Goal: Task Accomplishment & Management: Use online tool/utility

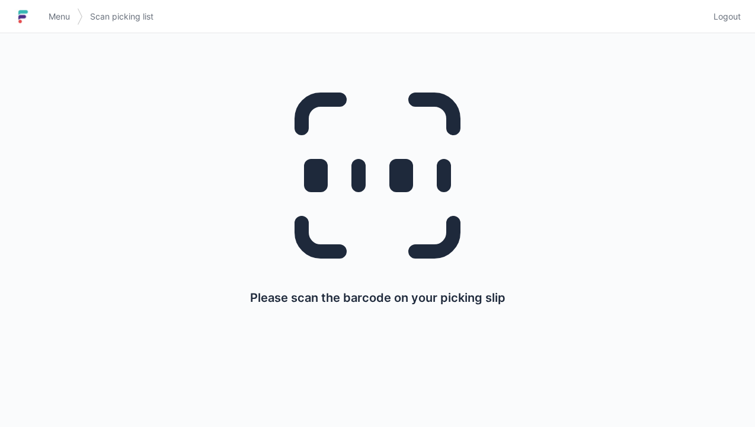
click at [31, 23] on img at bounding box center [23, 16] width 18 height 19
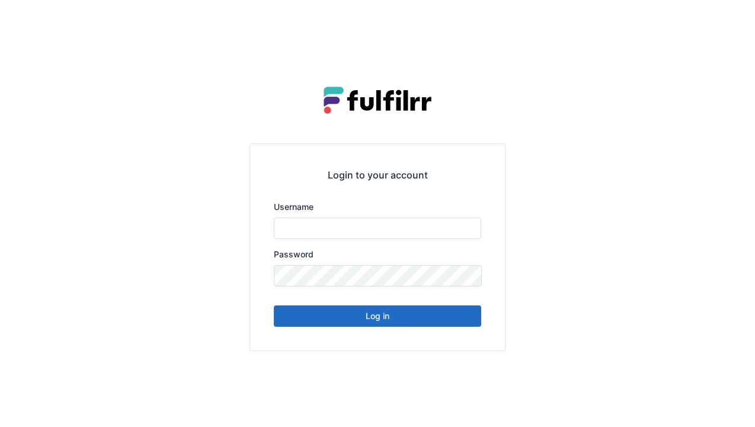
type input "******"
click at [387, 323] on button "Log in" at bounding box center [378, 315] width 208 height 21
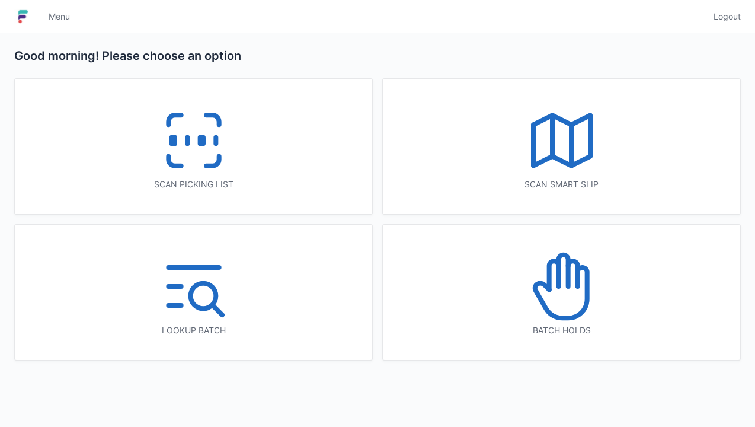
click at [184, 129] on icon at bounding box center [194, 141] width 76 height 76
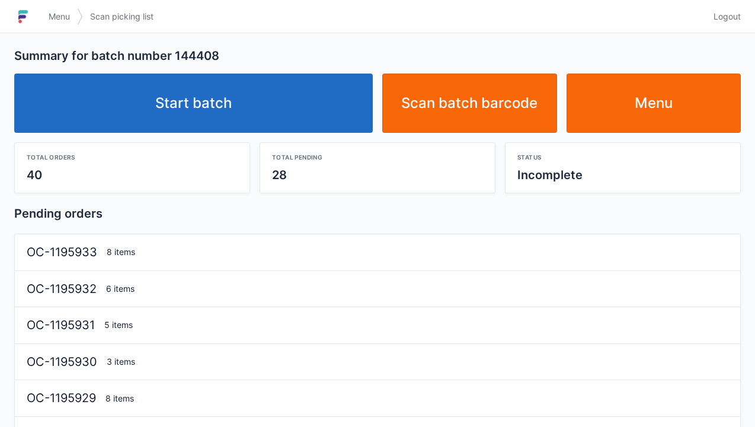
click at [224, 126] on link "Start batch" at bounding box center [193, 103] width 359 height 59
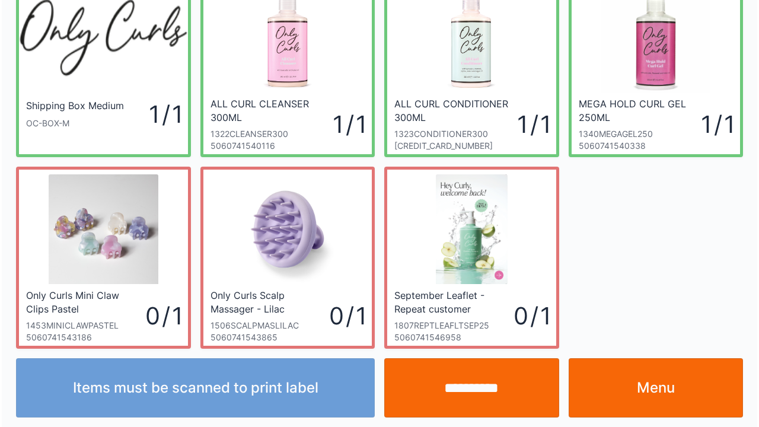
scroll to position [69, 0]
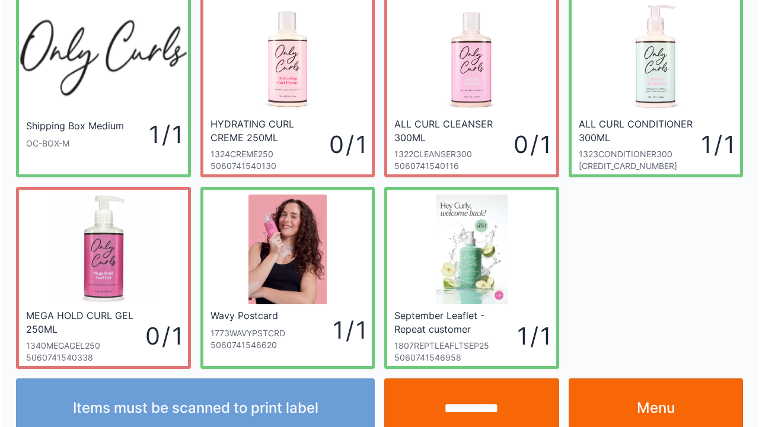
scroll to position [69, 0]
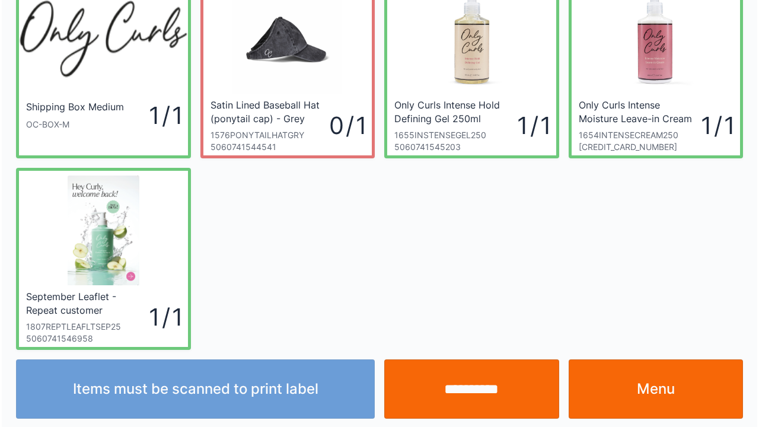
scroll to position [69, 0]
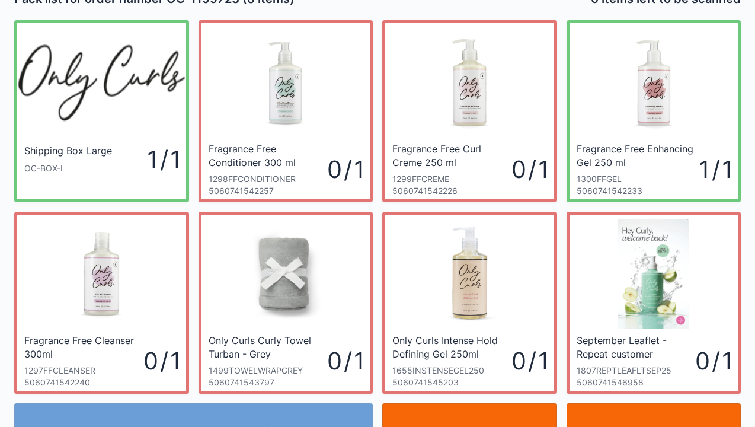
scroll to position [24, 0]
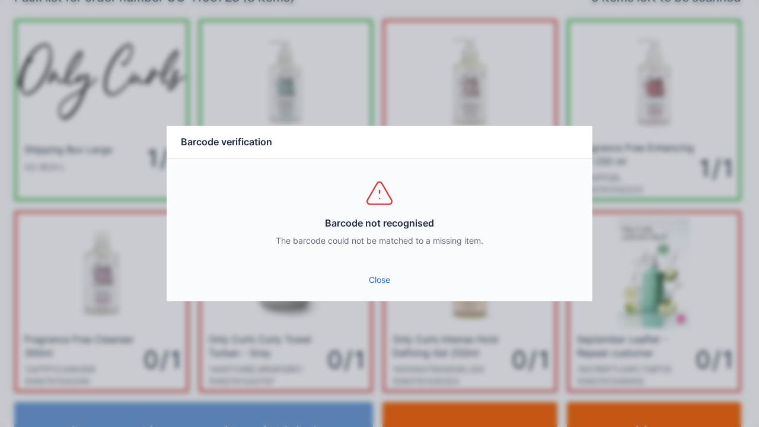
click at [382, 285] on link "Close" at bounding box center [379, 279] width 407 height 21
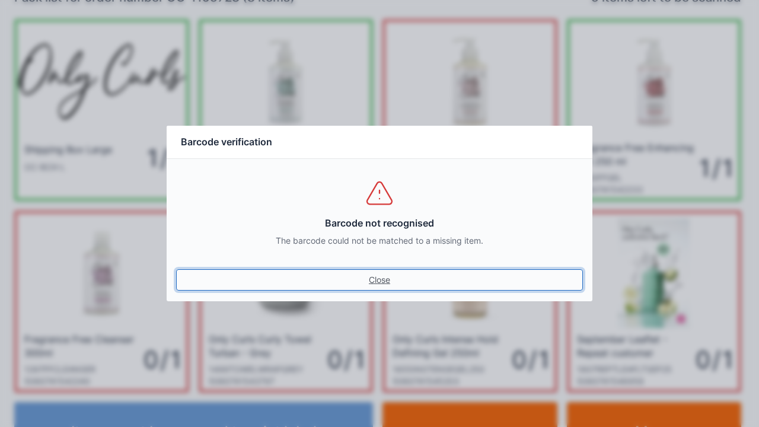
click at [374, 281] on link "Close" at bounding box center [379, 279] width 407 height 21
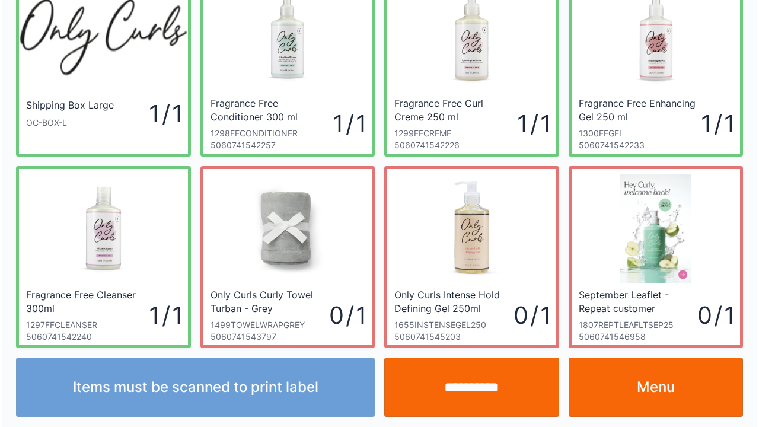
scroll to position [69, 0]
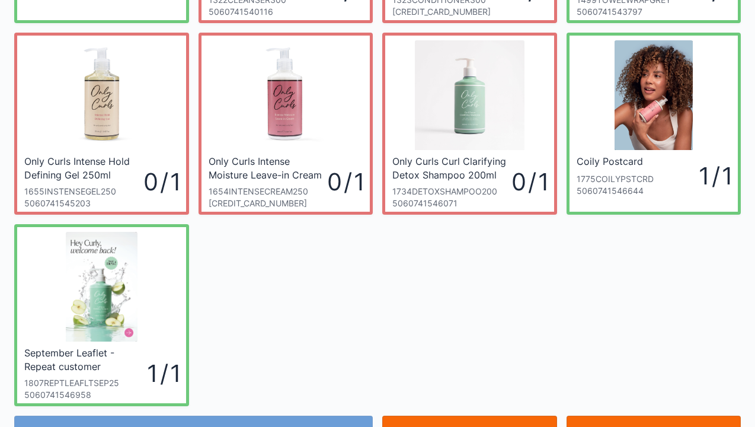
scroll to position [56, 0]
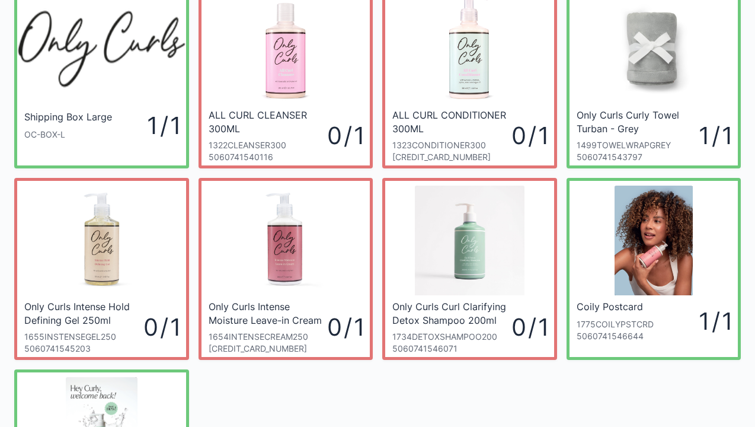
click at [384, 378] on div "Shipping Box Large OC-BOX-L 1 / 1 ALL CURL CLEANSER 300ML 1322CLEANSER300 50607…" at bounding box center [377, 264] width 736 height 575
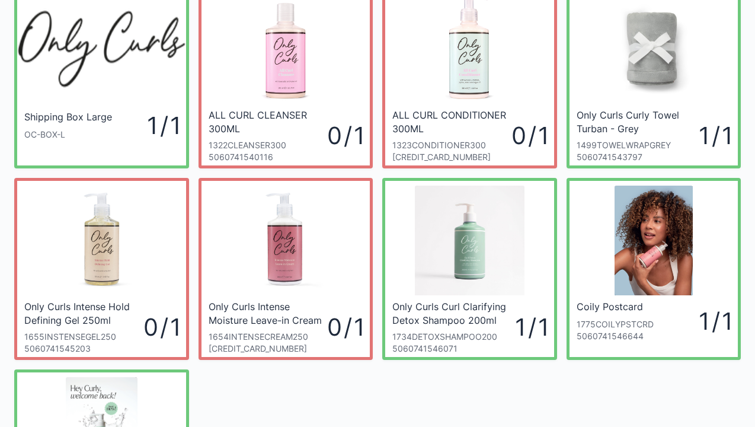
scroll to position [80, 0]
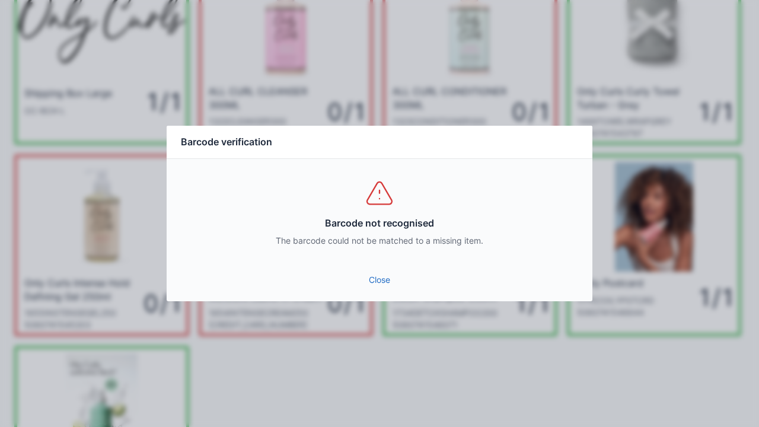
click at [373, 277] on link "Close" at bounding box center [379, 279] width 407 height 21
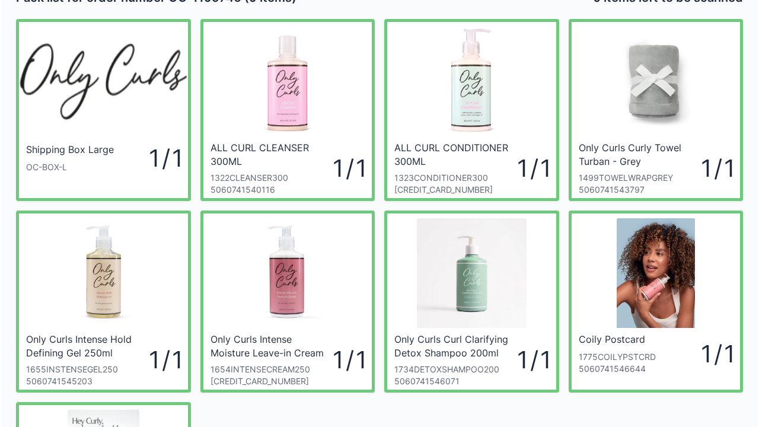
scroll to position [47, 0]
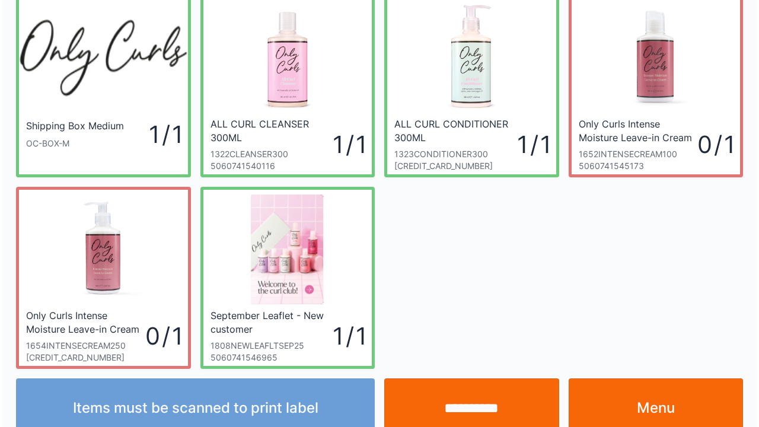
scroll to position [69, 0]
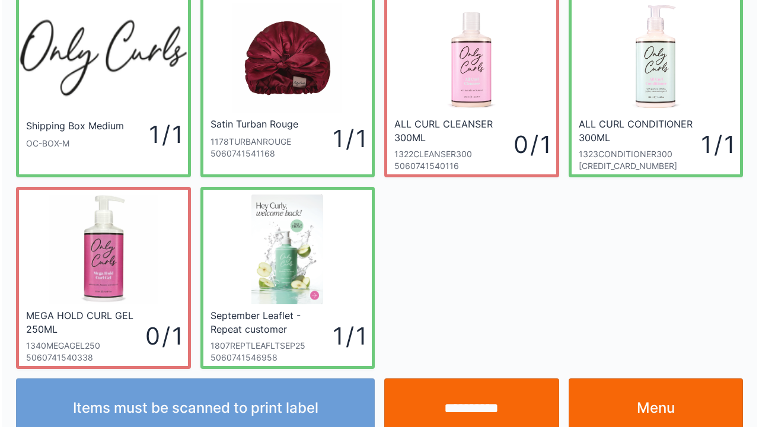
scroll to position [69, 0]
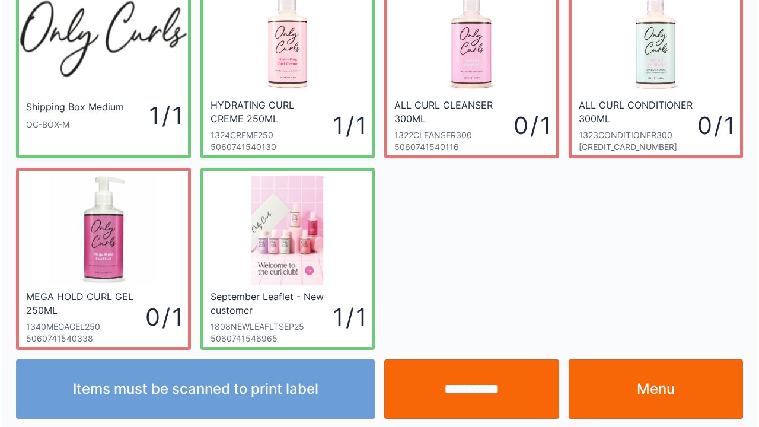
scroll to position [69, 0]
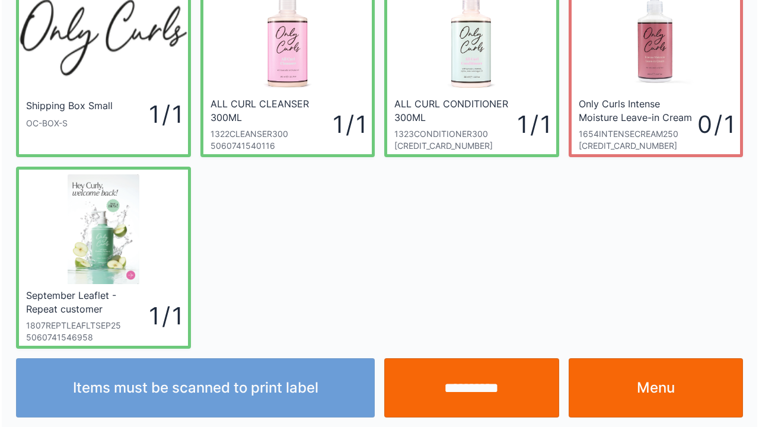
scroll to position [69, 0]
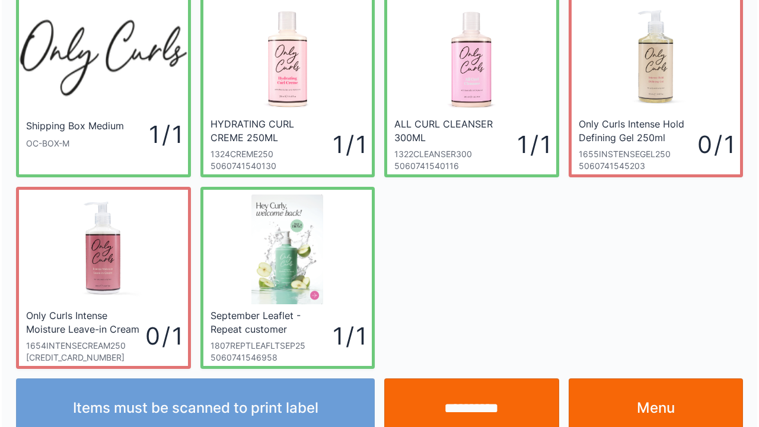
scroll to position [69, 0]
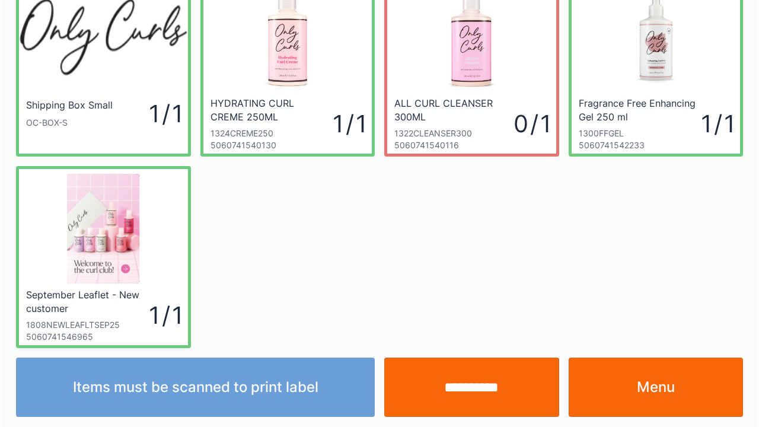
scroll to position [69, 0]
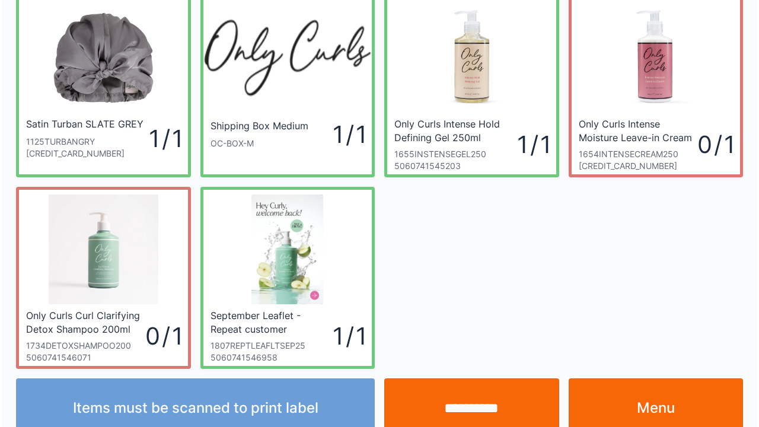
scroll to position [69, 0]
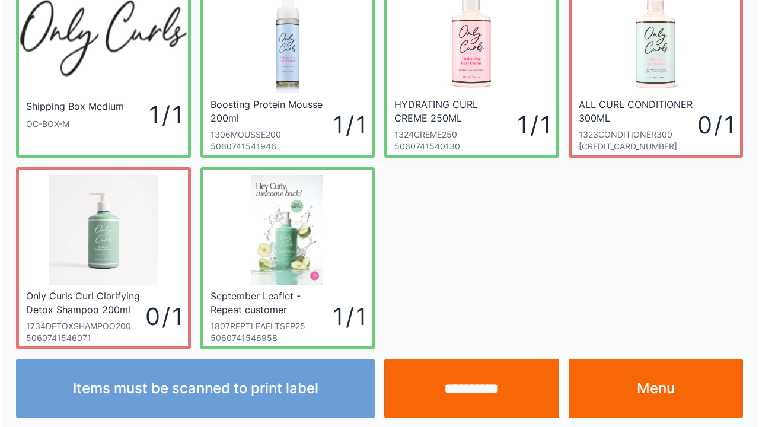
scroll to position [69, 0]
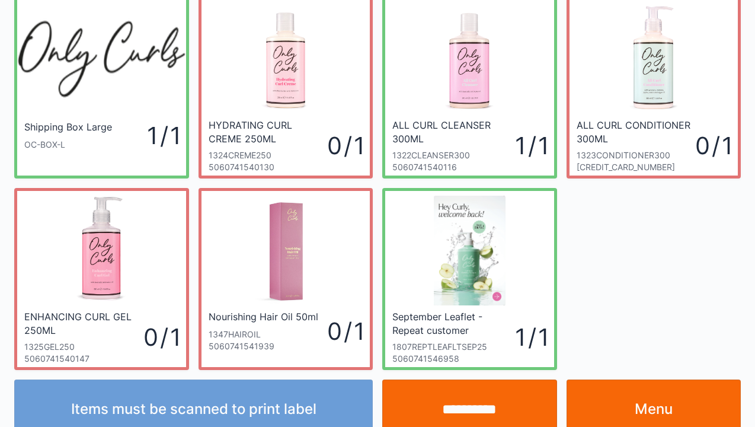
scroll to position [47, 0]
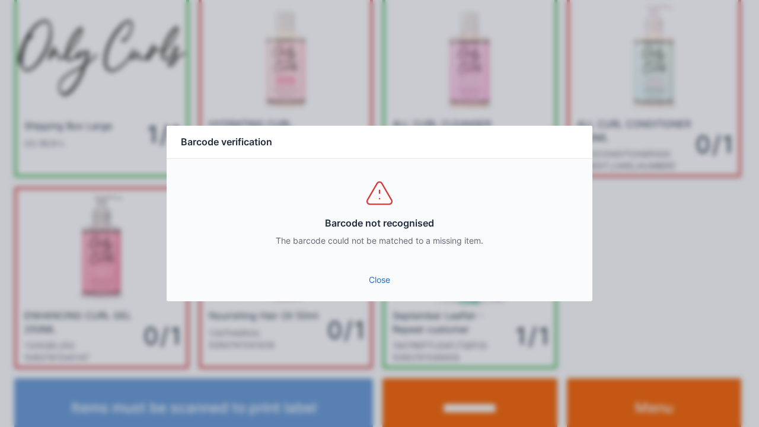
click at [382, 277] on link "Close" at bounding box center [379, 279] width 407 height 21
click at [374, 281] on link "Close" at bounding box center [379, 279] width 407 height 21
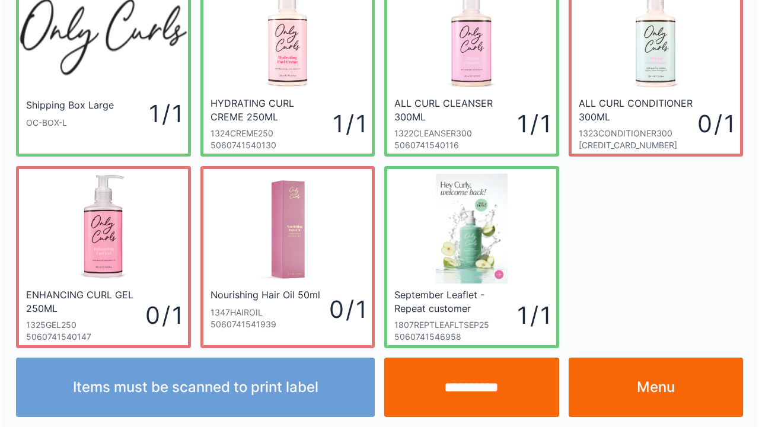
scroll to position [69, 0]
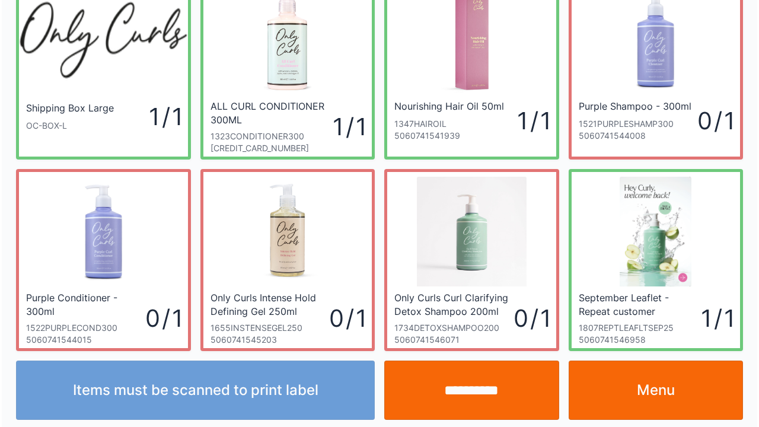
scroll to position [69, 0]
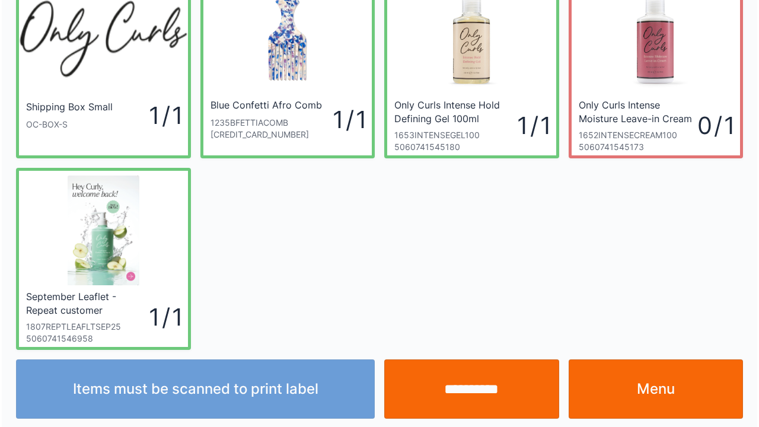
scroll to position [69, 0]
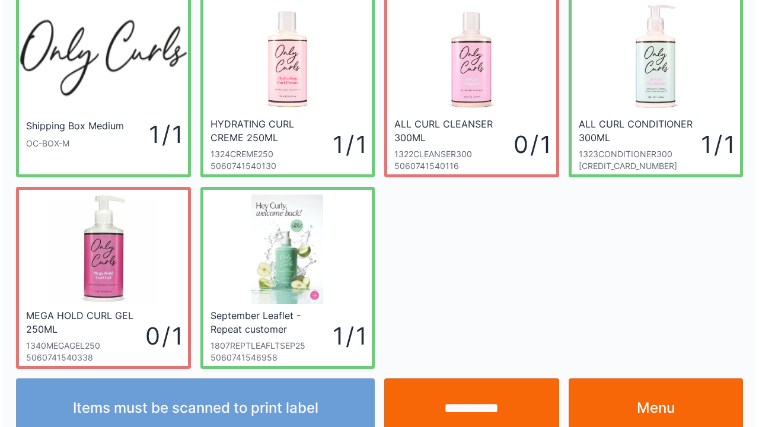
scroll to position [69, 0]
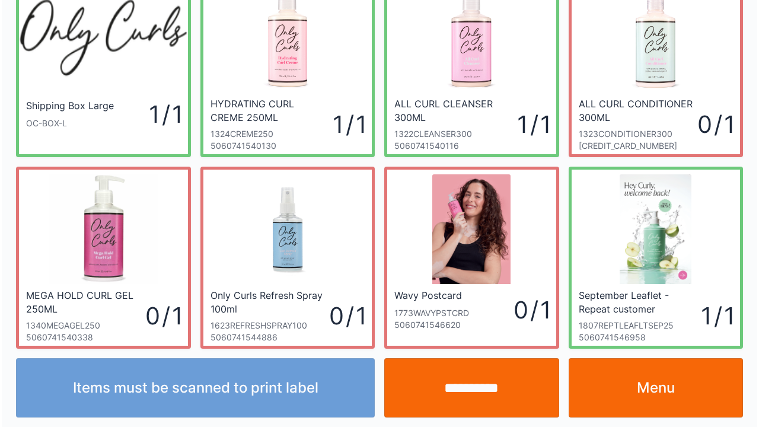
scroll to position [69, 0]
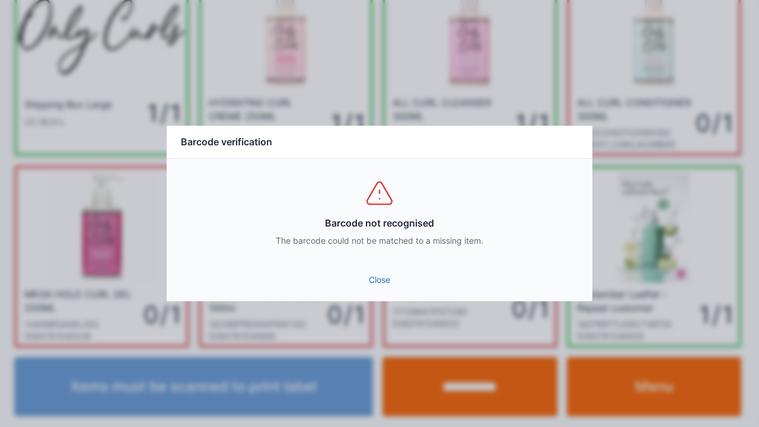
click at [378, 289] on link "Close" at bounding box center [379, 279] width 407 height 21
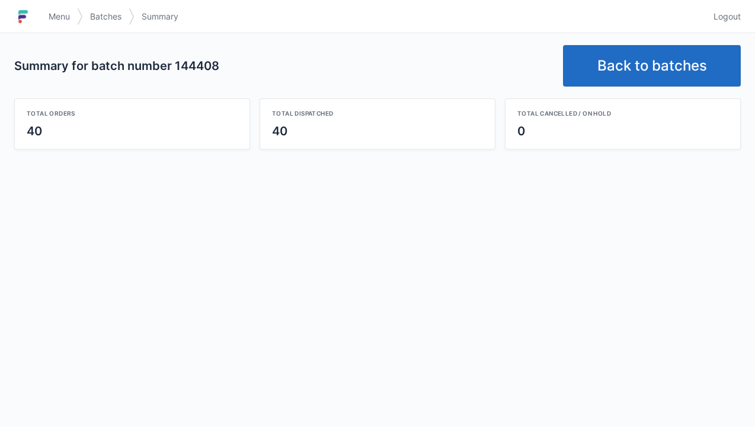
click at [620, 66] on link "Back to batches" at bounding box center [652, 66] width 178 height 42
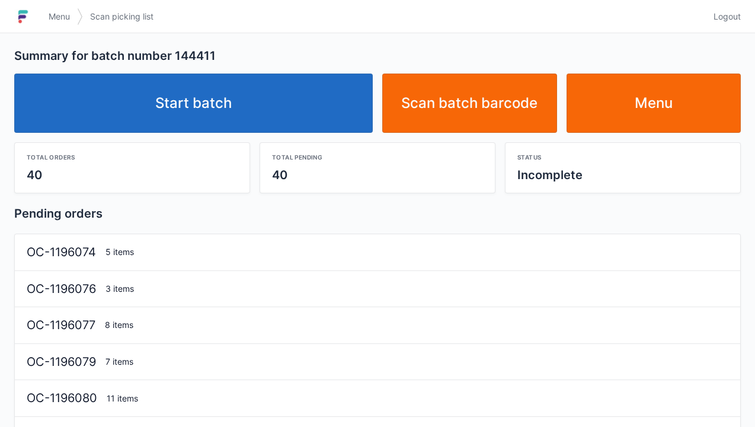
click at [166, 109] on link "Start batch" at bounding box center [193, 103] width 359 height 59
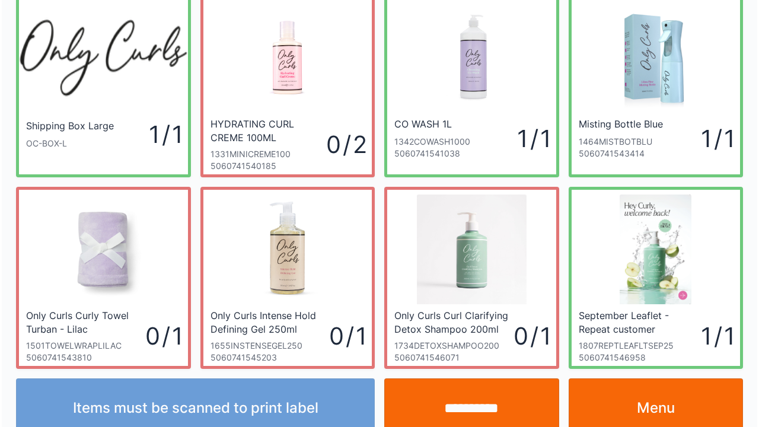
scroll to position [69, 0]
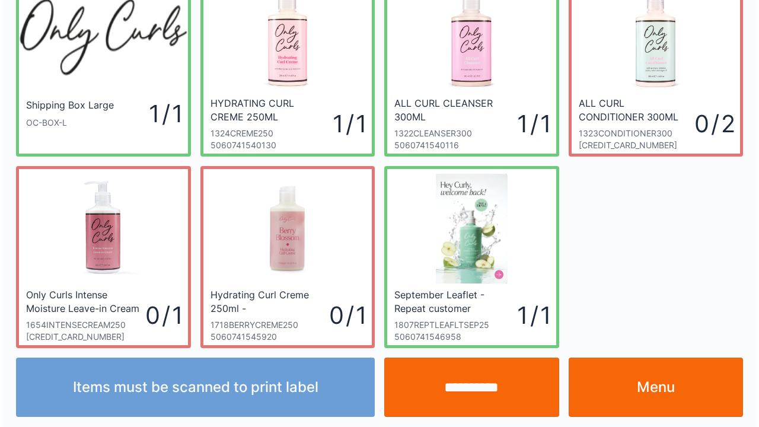
scroll to position [69, 0]
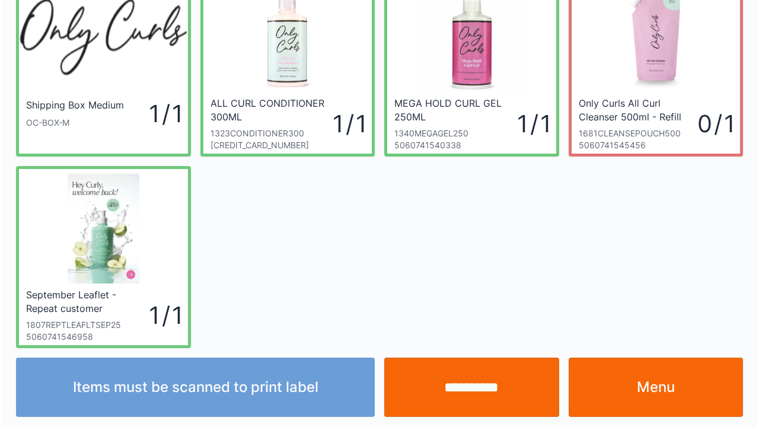
scroll to position [69, 0]
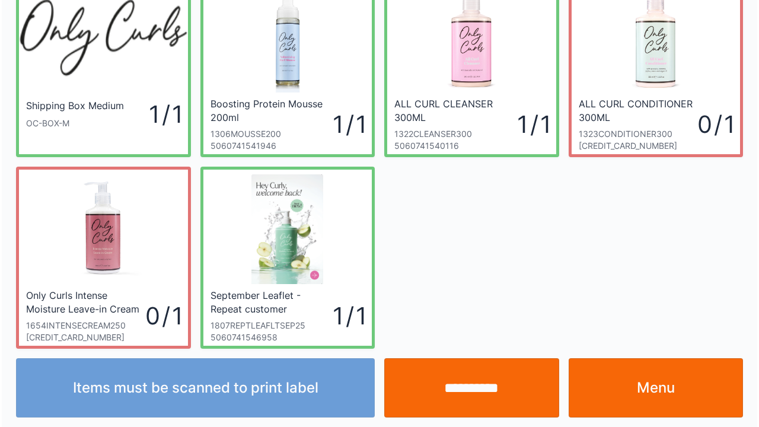
scroll to position [69, 0]
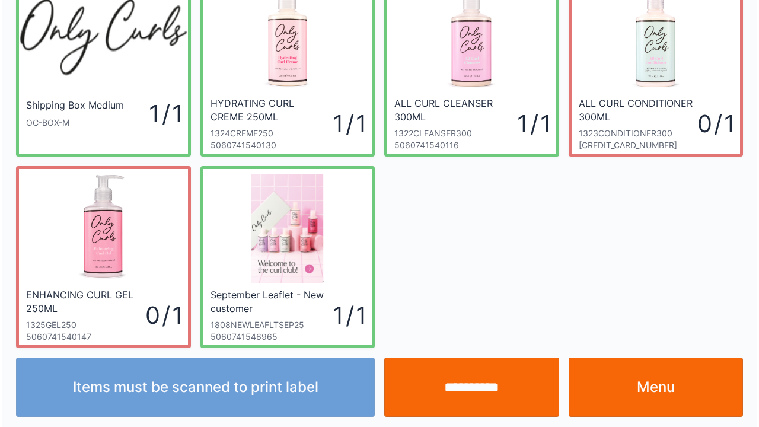
scroll to position [69, 0]
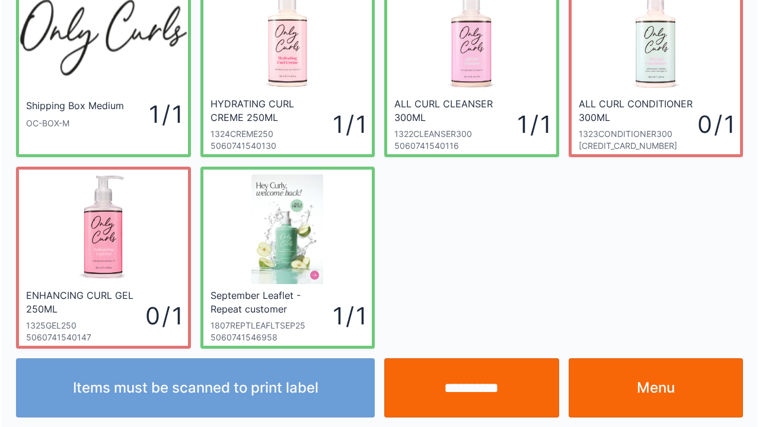
scroll to position [69, 0]
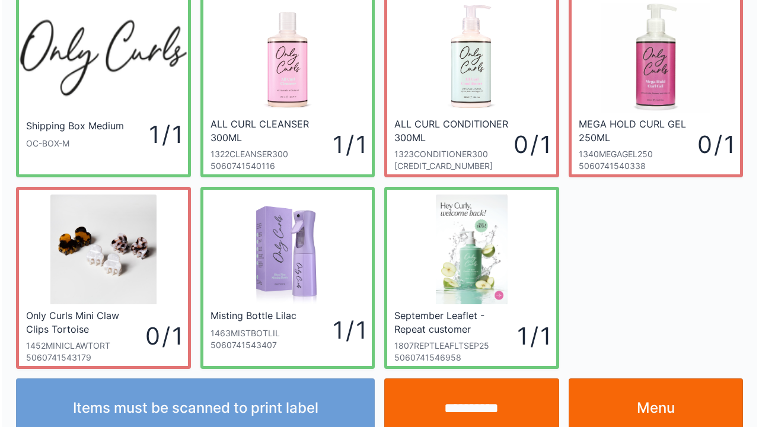
scroll to position [69, 0]
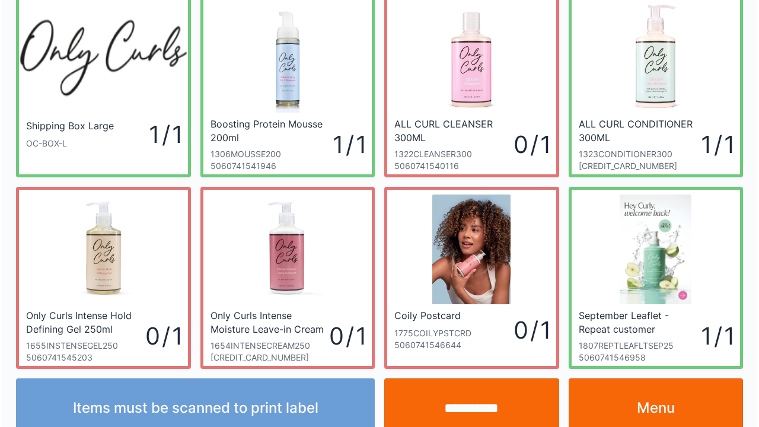
scroll to position [69, 0]
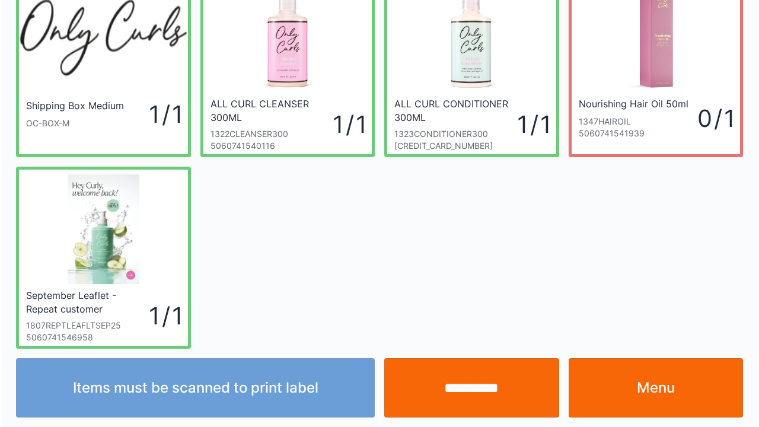
scroll to position [69, 0]
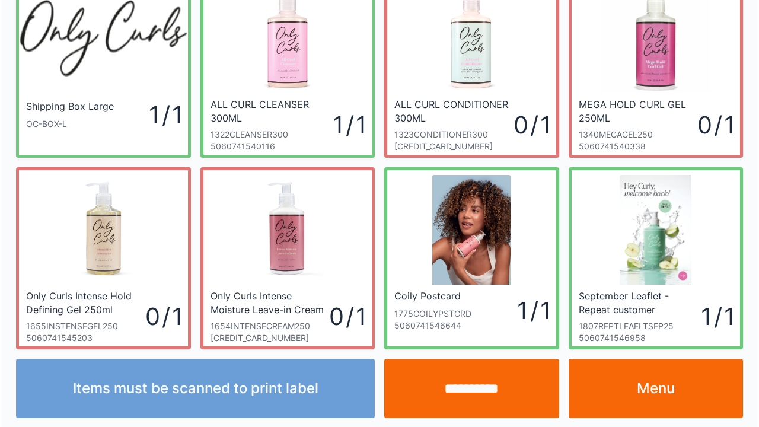
scroll to position [69, 0]
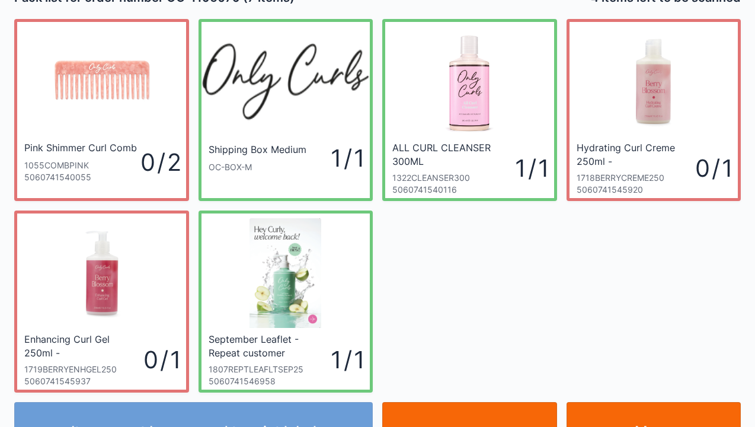
scroll to position [47, 0]
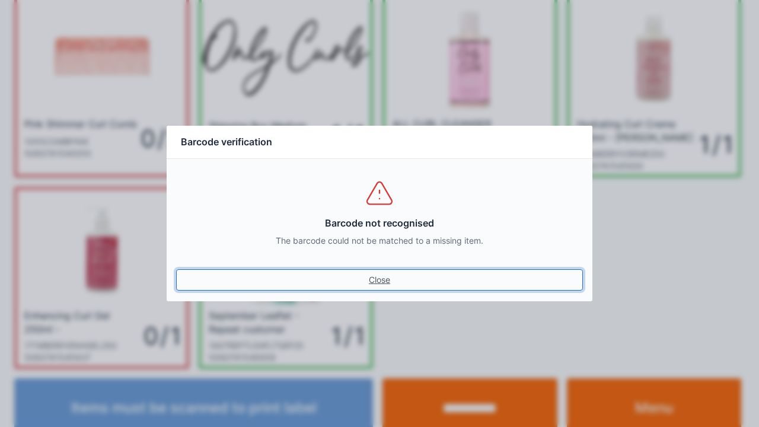
click at [390, 289] on link "Close" at bounding box center [379, 279] width 407 height 21
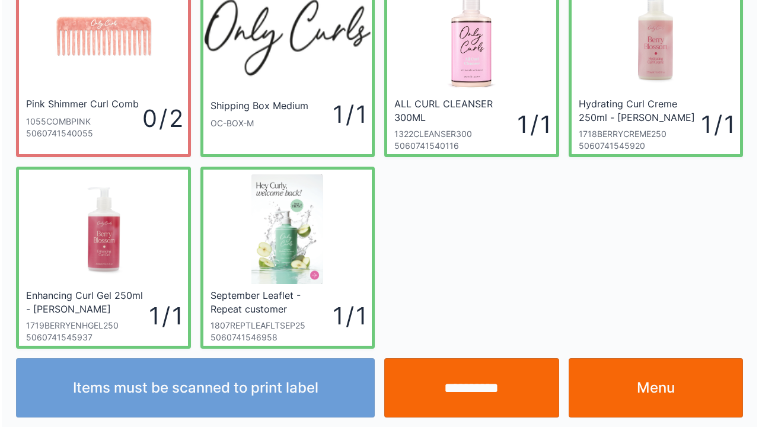
scroll to position [69, 0]
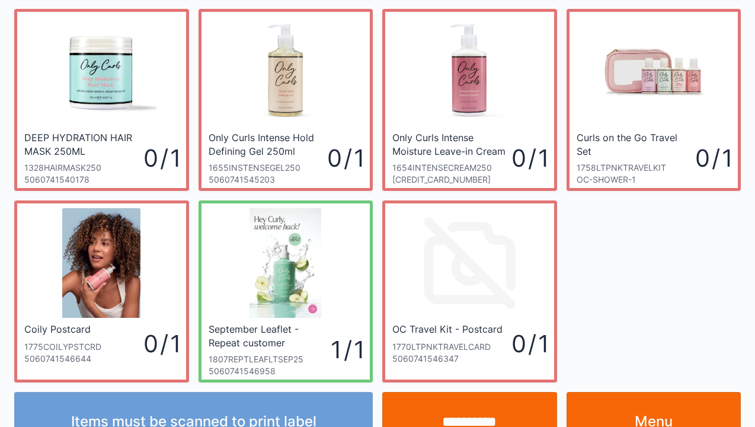
scroll to position [227, 0]
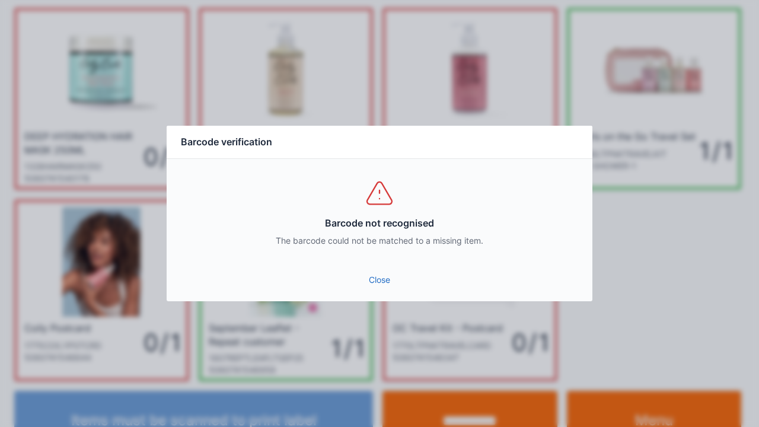
click at [378, 286] on link "Close" at bounding box center [379, 279] width 407 height 21
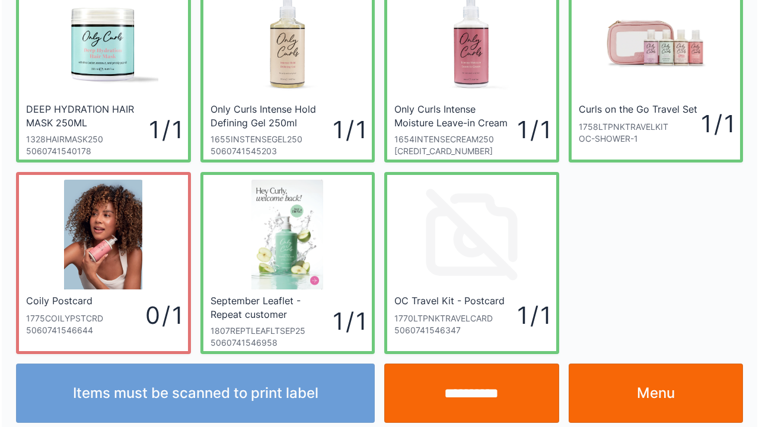
scroll to position [260, 0]
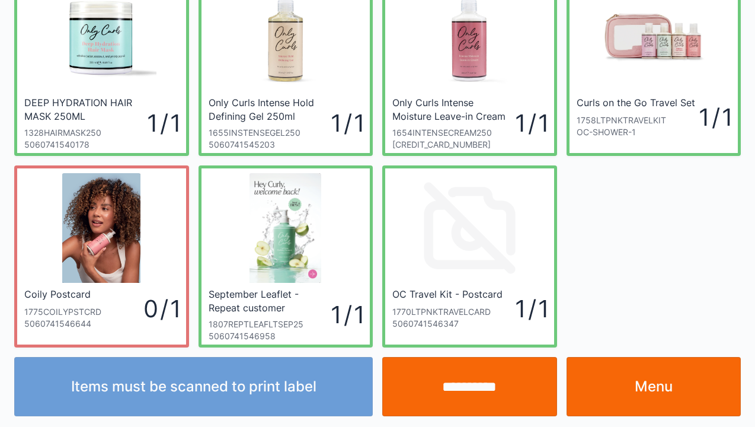
click at [467, 385] on input "**********" at bounding box center [469, 386] width 175 height 59
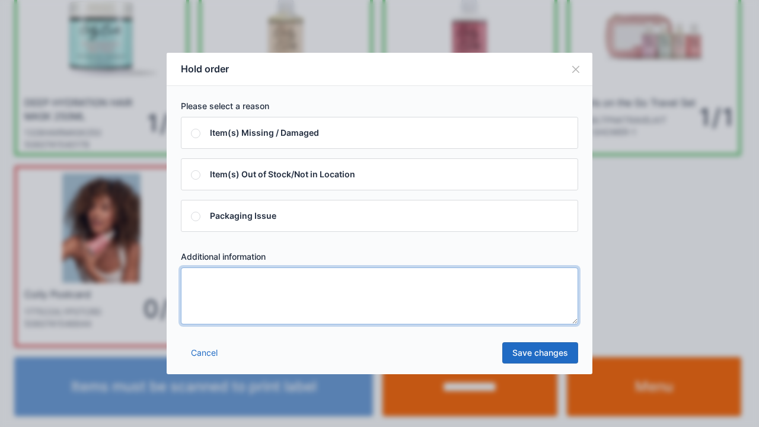
click at [218, 289] on textarea at bounding box center [379, 295] width 397 height 57
type textarea "*****"
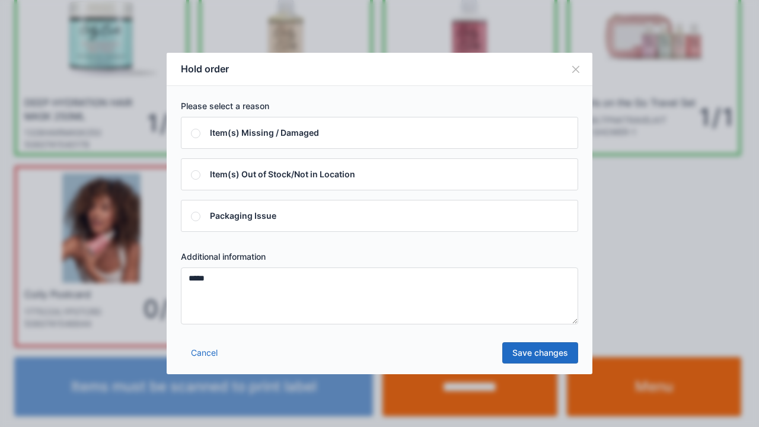
click at [548, 355] on link "Save changes" at bounding box center [540, 352] width 76 height 21
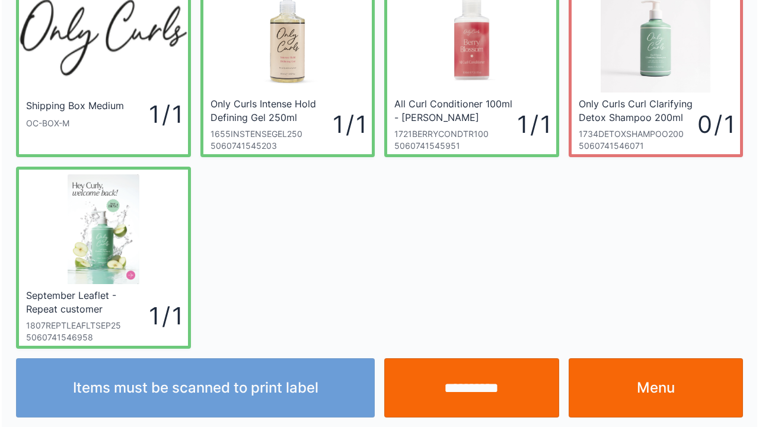
scroll to position [69, 0]
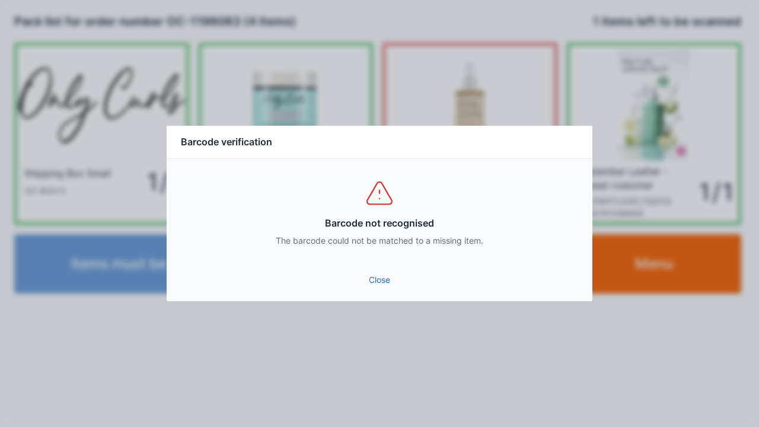
click at [388, 288] on link "Close" at bounding box center [379, 279] width 407 height 21
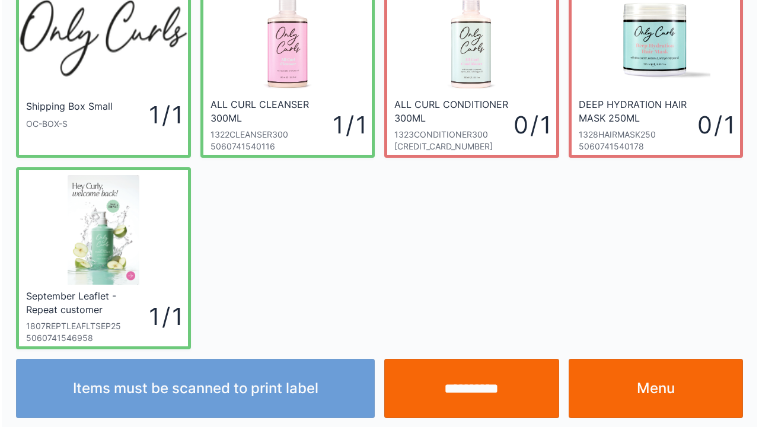
scroll to position [69, 0]
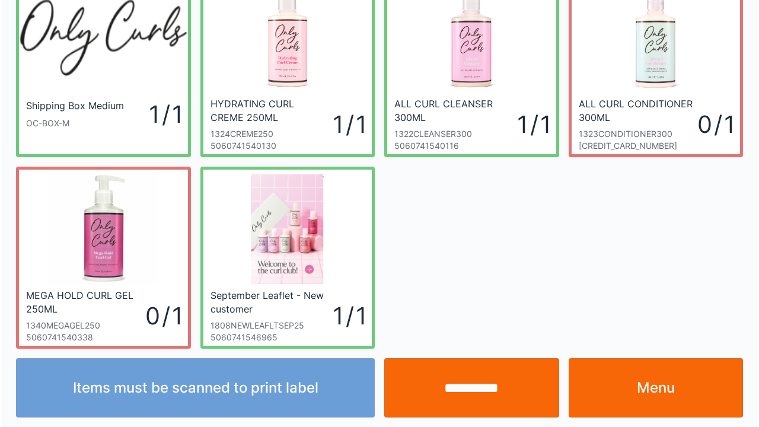
scroll to position [69, 0]
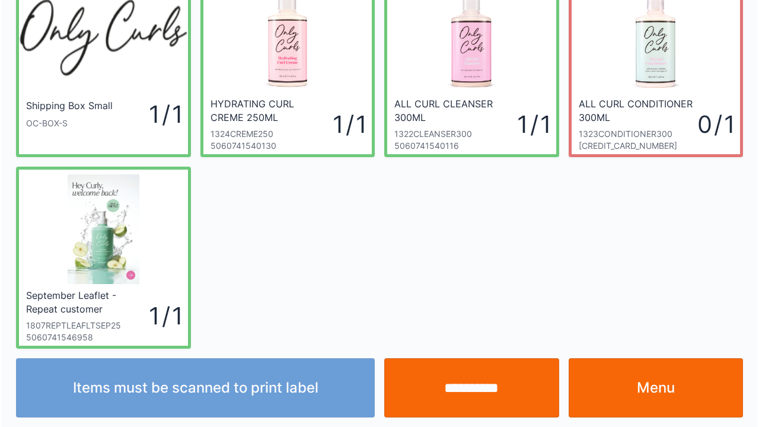
scroll to position [69, 0]
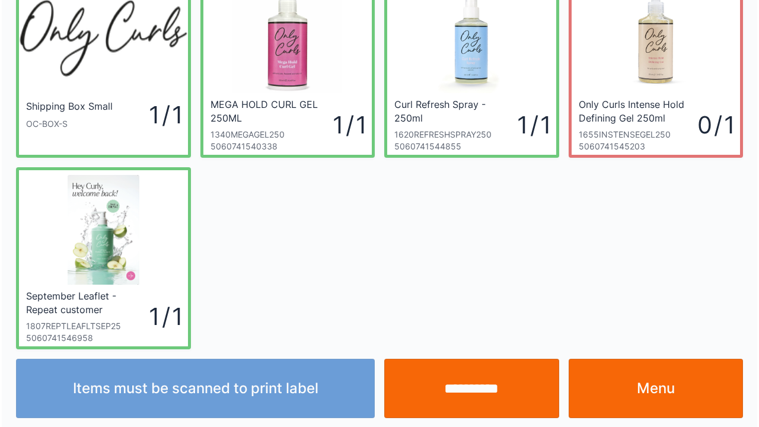
scroll to position [69, 0]
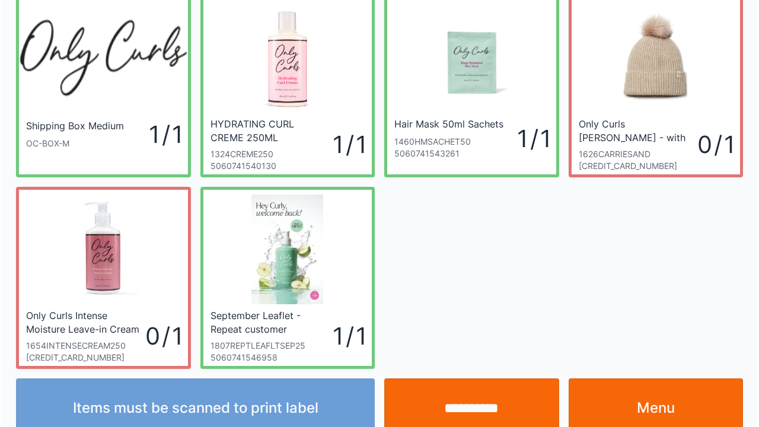
scroll to position [69, 0]
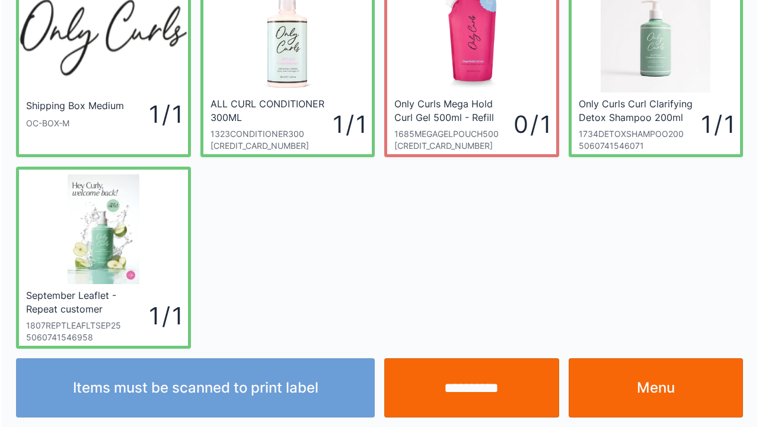
scroll to position [69, 0]
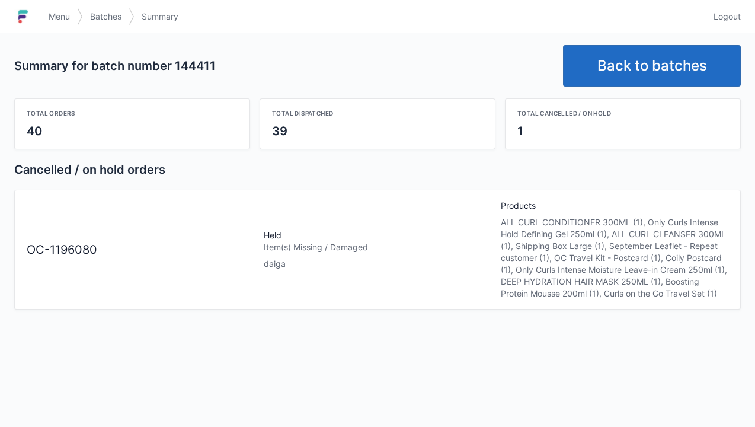
click at [31, 19] on img at bounding box center [23, 16] width 18 height 19
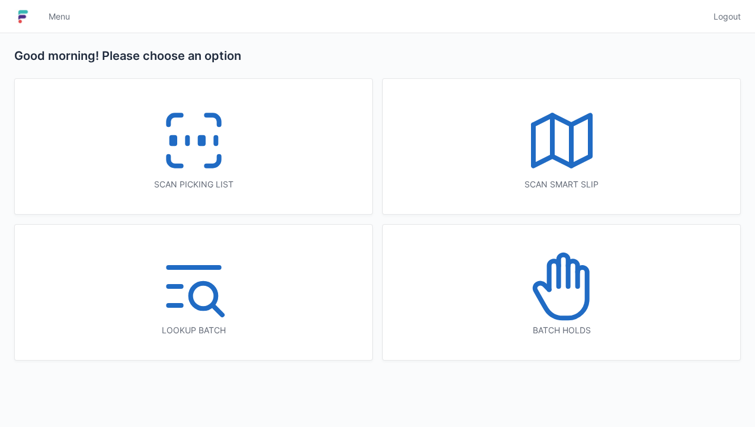
click at [546, 286] on icon at bounding box center [561, 292] width 52 height 50
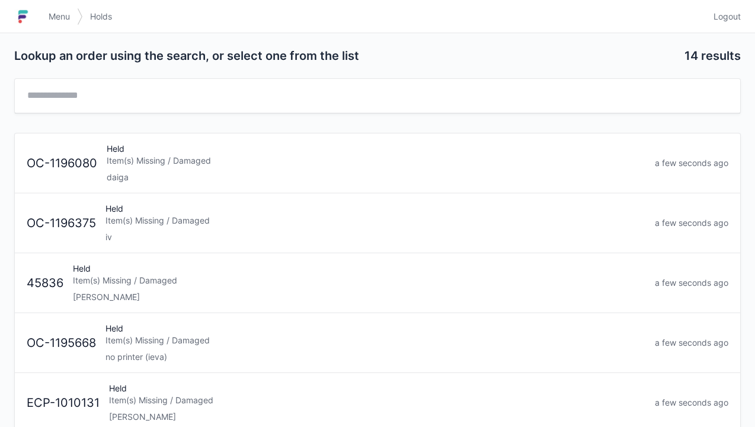
click at [135, 167] on div "Held Item(s) Missing / Damaged daiga" at bounding box center [376, 163] width 548 height 40
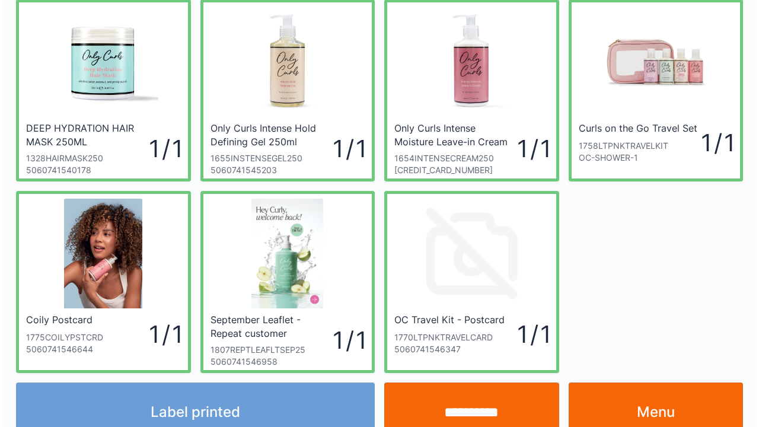
scroll to position [237, 0]
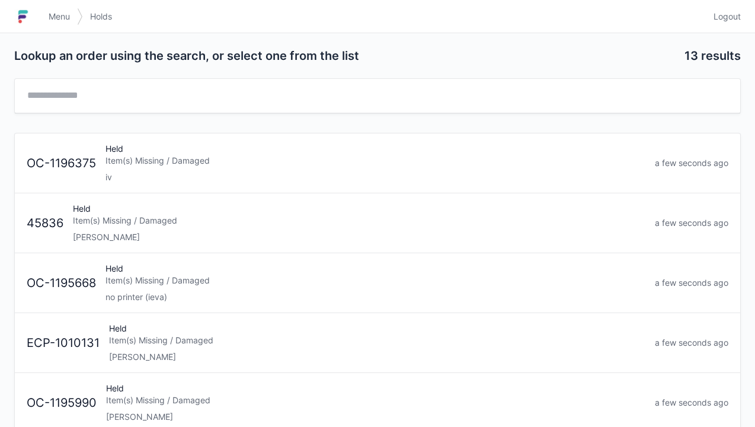
click at [50, 20] on span "Menu" at bounding box center [59, 17] width 21 height 12
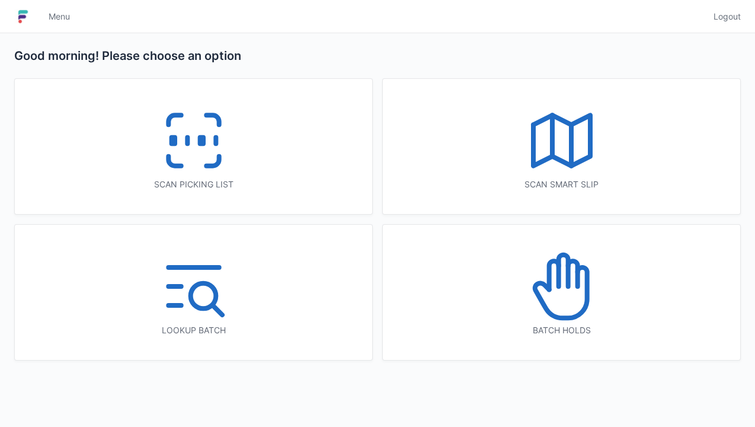
click at [202, 149] on icon at bounding box center [194, 141] width 76 height 76
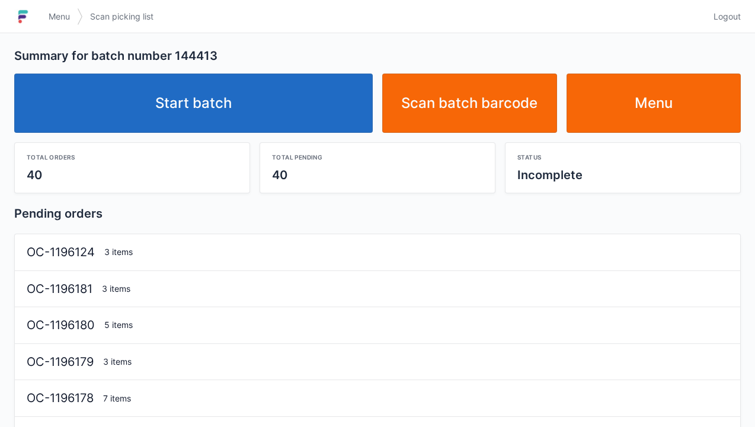
click at [187, 111] on link "Start batch" at bounding box center [193, 103] width 359 height 59
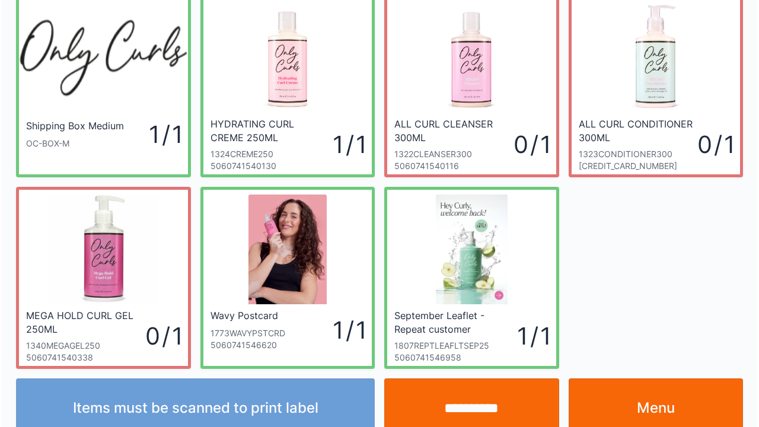
scroll to position [69, 0]
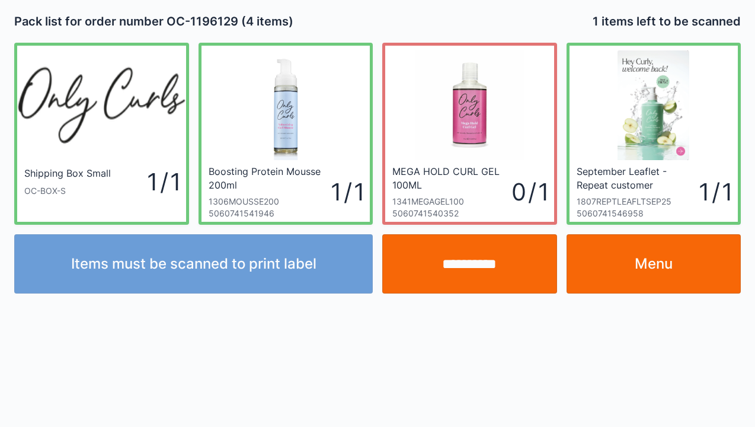
click at [453, 254] on input "**********" at bounding box center [469, 263] width 175 height 59
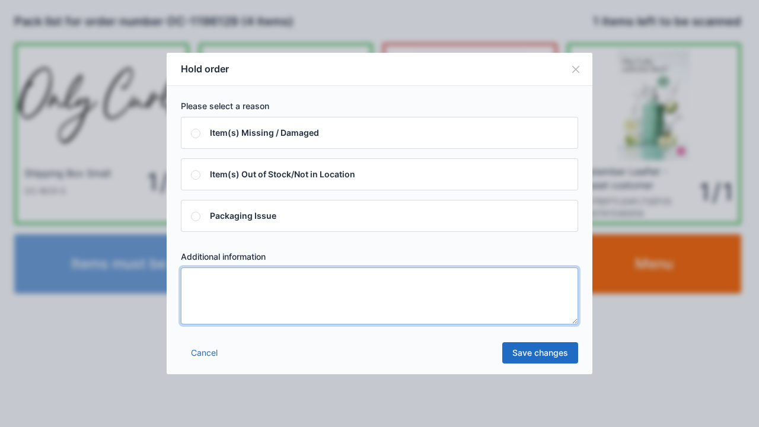
click at [199, 290] on textarea at bounding box center [379, 295] width 397 height 57
type textarea "*****"
click at [543, 353] on link "Save changes" at bounding box center [540, 352] width 76 height 21
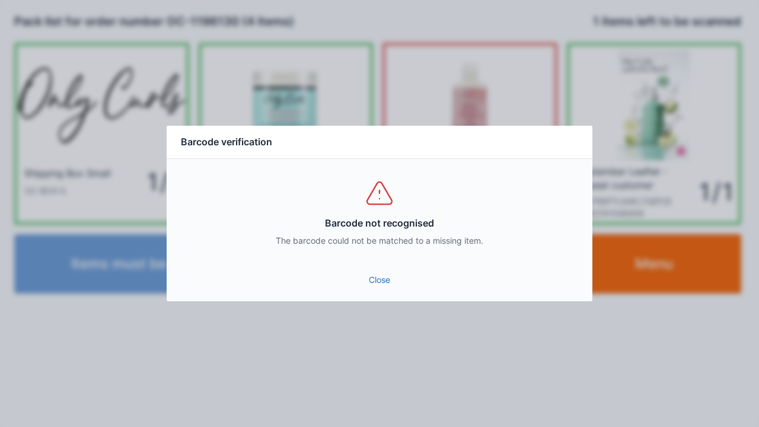
click at [389, 288] on link "Close" at bounding box center [379, 279] width 407 height 21
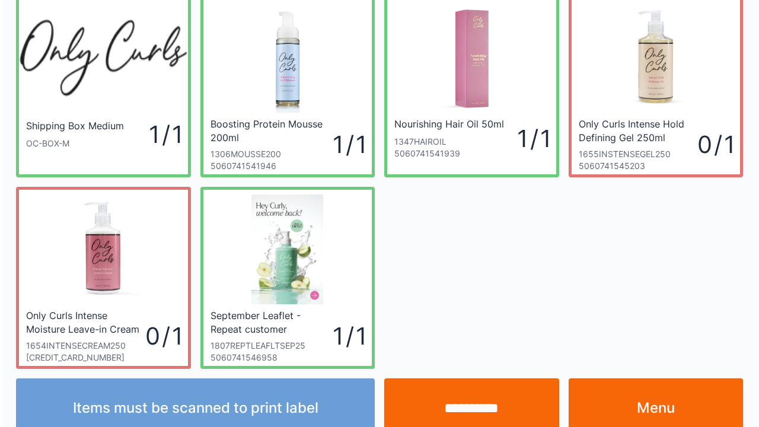
scroll to position [69, 0]
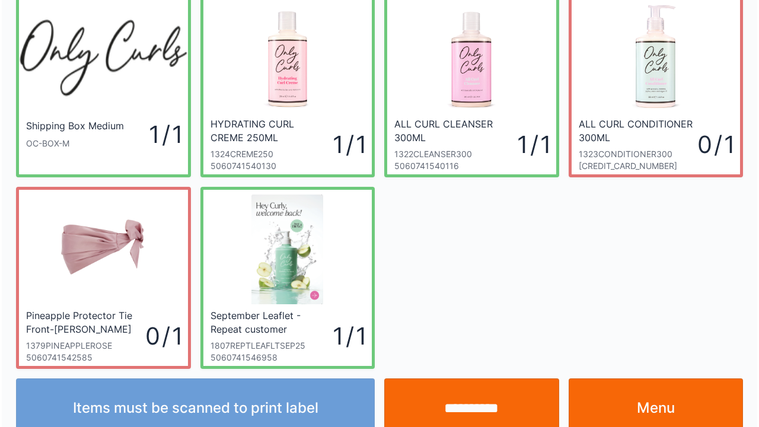
scroll to position [69, 0]
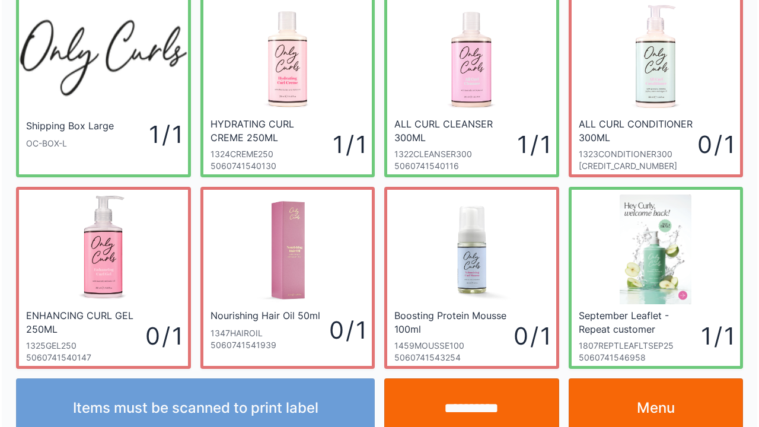
scroll to position [69, 0]
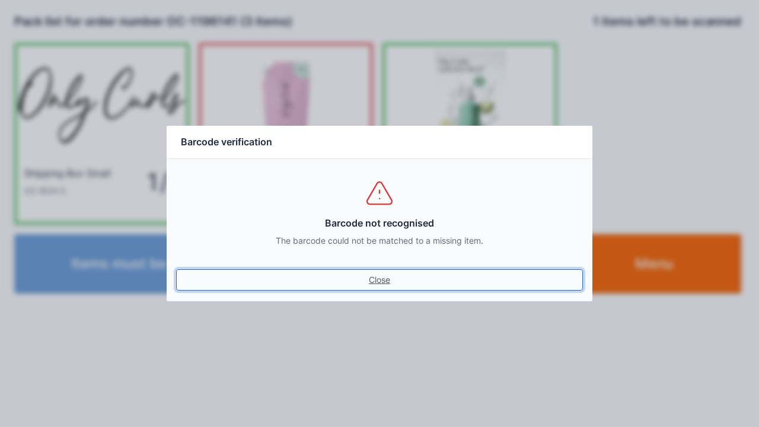
click at [390, 289] on link "Close" at bounding box center [379, 279] width 407 height 21
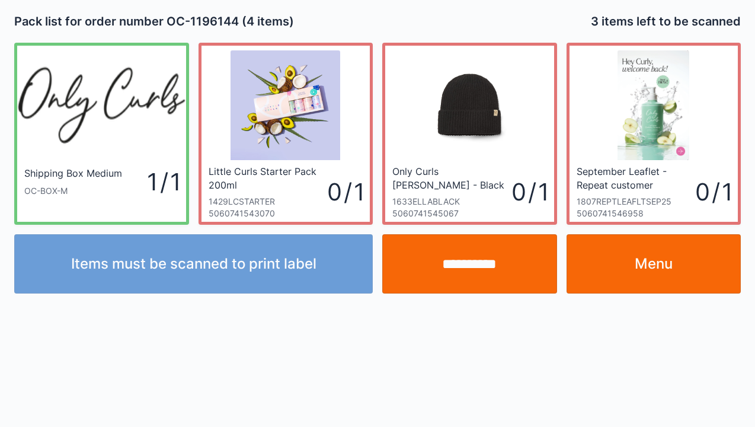
click at [658, 272] on link "Menu" at bounding box center [654, 263] width 175 height 59
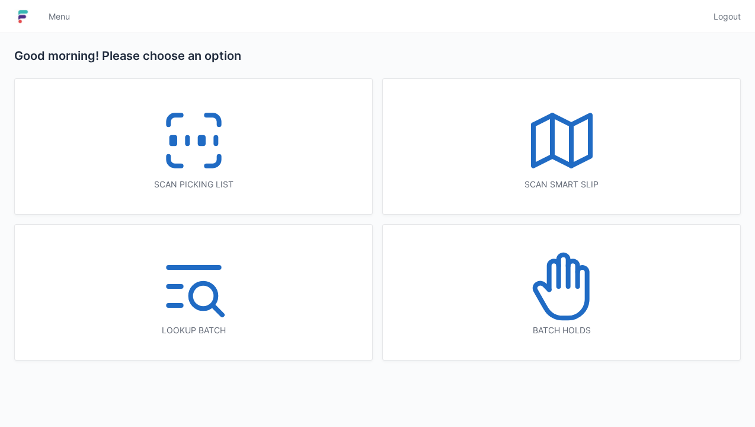
click at [201, 149] on icon at bounding box center [194, 141] width 76 height 76
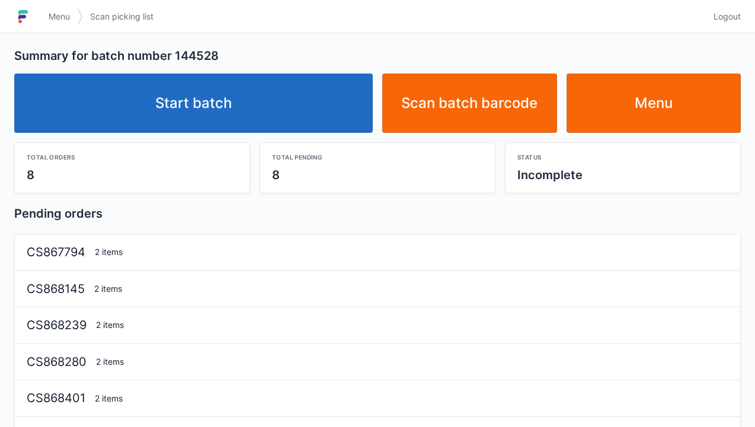
click at [255, 94] on link "Start batch" at bounding box center [193, 103] width 359 height 59
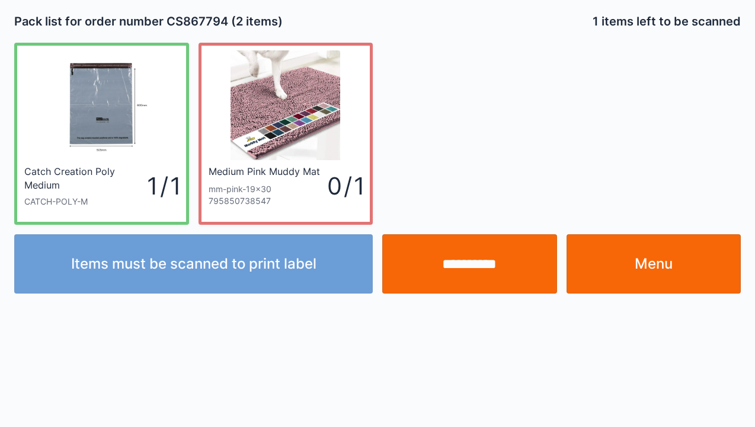
click at [1, 426] on div "**********" at bounding box center [377, 213] width 755 height 427
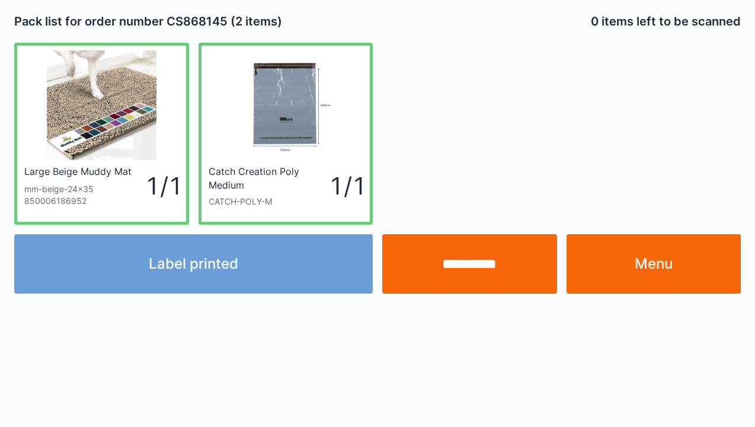
click at [161, 283] on div "Label printed" at bounding box center [193, 263] width 368 height 59
click at [174, 285] on div "Label printed" at bounding box center [193, 263] width 368 height 59
click at [192, 261] on div "Label printed" at bounding box center [193, 263] width 368 height 59
click at [146, 263] on div "Label printed" at bounding box center [193, 263] width 368 height 59
click at [108, 269] on div "Label printed" at bounding box center [193, 263] width 368 height 59
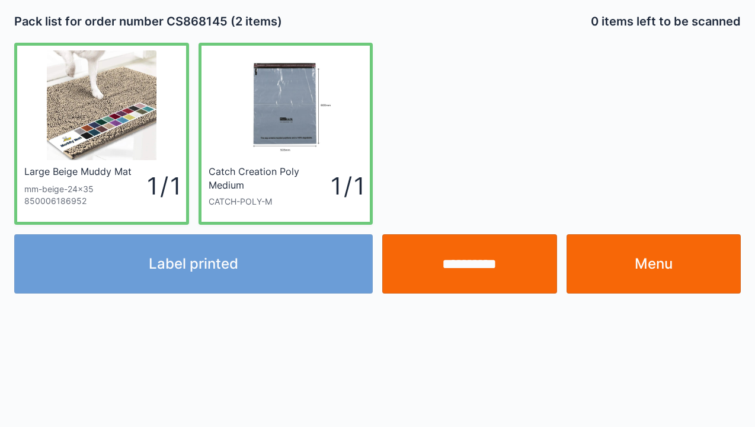
click at [115, 261] on div "Label printed" at bounding box center [193, 263] width 368 height 59
click at [124, 264] on div "Label printed" at bounding box center [193, 263] width 368 height 59
click at [126, 261] on div "Label printed" at bounding box center [193, 263] width 368 height 59
click at [130, 261] on div "Label printed" at bounding box center [193, 263] width 368 height 59
click at [136, 262] on div "Label printed" at bounding box center [193, 263] width 368 height 59
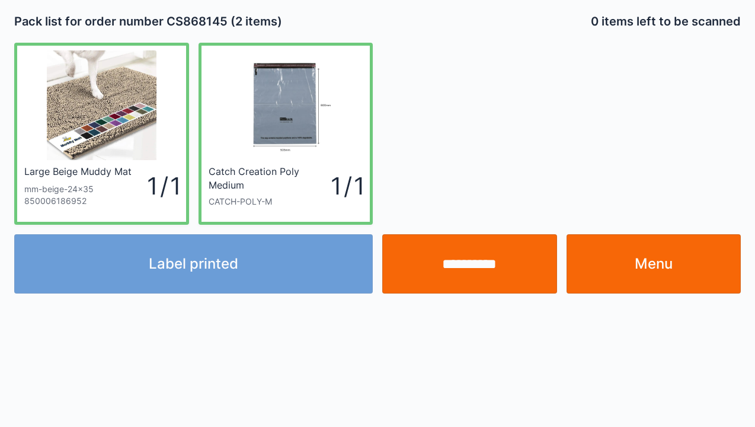
click at [142, 261] on div "Label printed" at bounding box center [193, 263] width 368 height 59
click at [153, 263] on div "Label printed" at bounding box center [193, 263] width 368 height 59
click at [152, 264] on div "Label printed" at bounding box center [193, 263] width 368 height 59
click at [162, 267] on div "Label printed" at bounding box center [193, 263] width 368 height 59
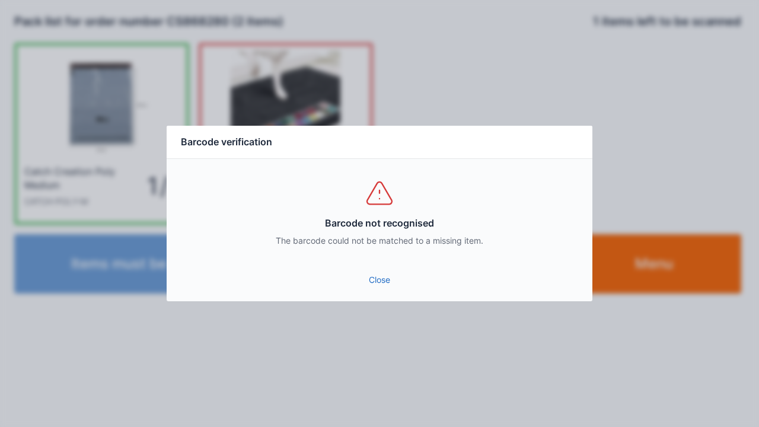
click at [388, 288] on link "Close" at bounding box center [379, 279] width 407 height 21
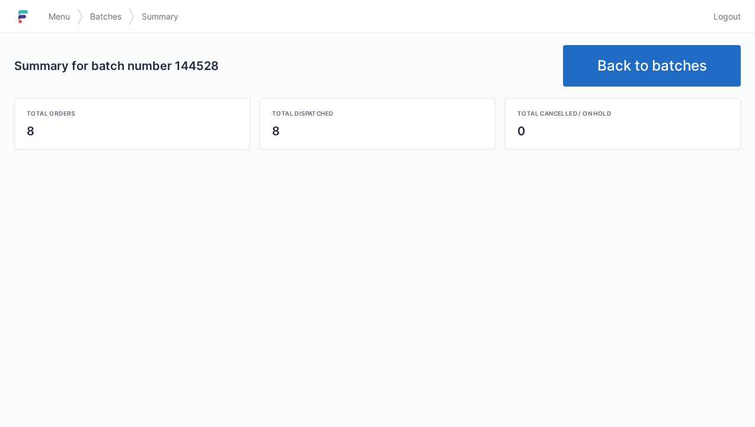
click at [634, 60] on link "Back to batches" at bounding box center [652, 66] width 178 height 42
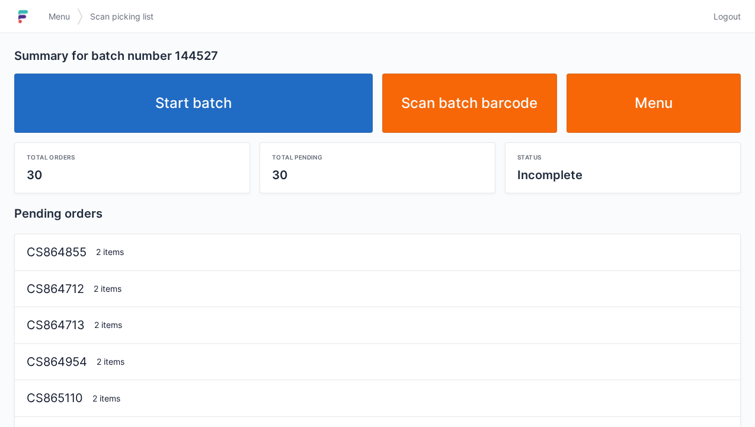
click at [193, 110] on link "Start batch" at bounding box center [193, 103] width 359 height 59
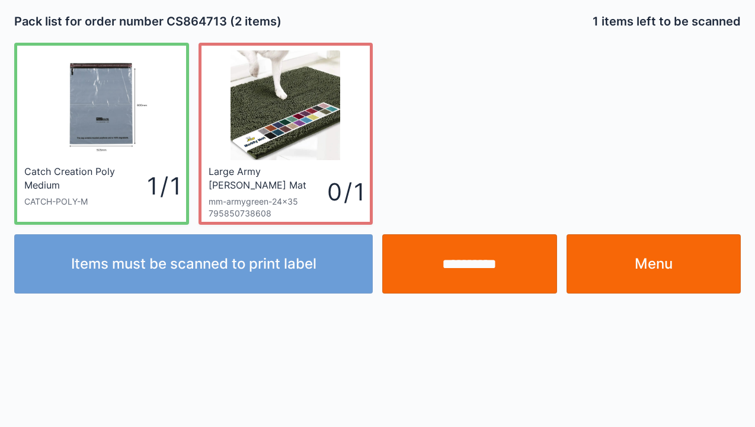
click at [467, 268] on input "**********" at bounding box center [469, 263] width 175 height 59
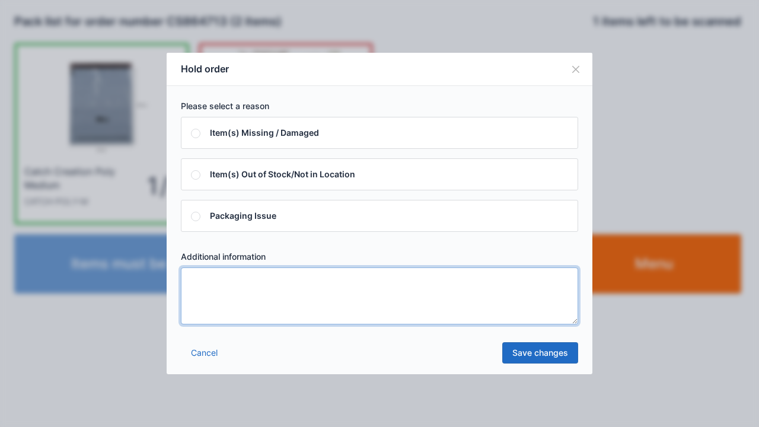
click at [215, 282] on textarea at bounding box center [379, 295] width 397 height 57
type textarea "*****"
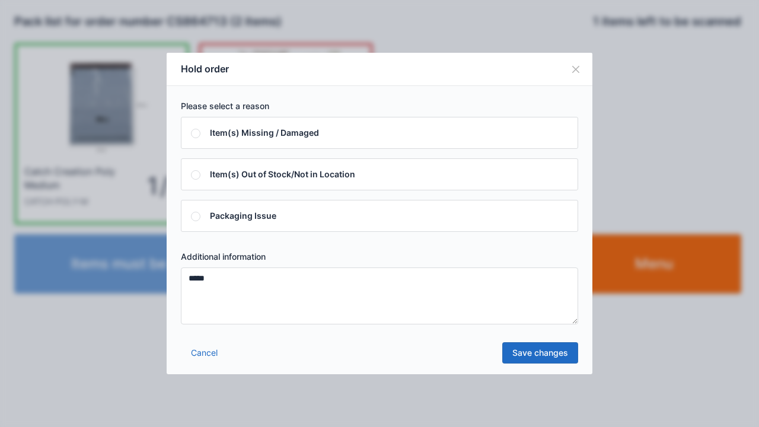
click at [540, 355] on link "Save changes" at bounding box center [540, 352] width 76 height 21
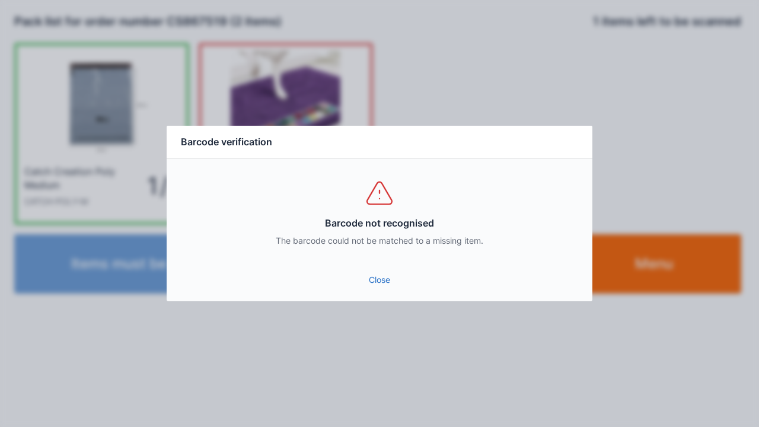
click at [379, 276] on link "Close" at bounding box center [379, 279] width 407 height 21
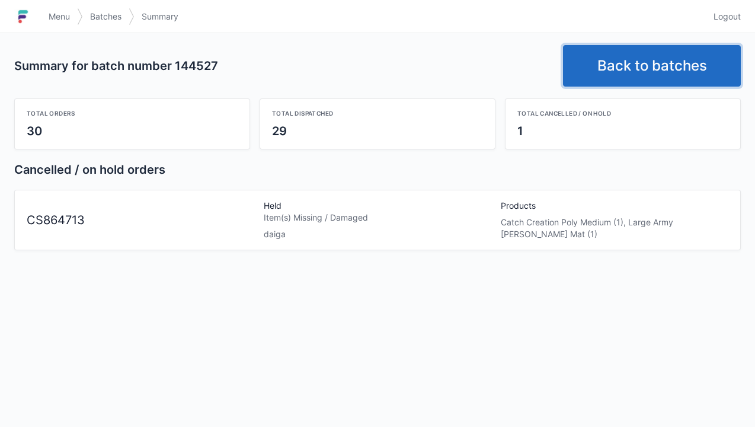
click at [613, 74] on link "Back to batches" at bounding box center [652, 66] width 178 height 42
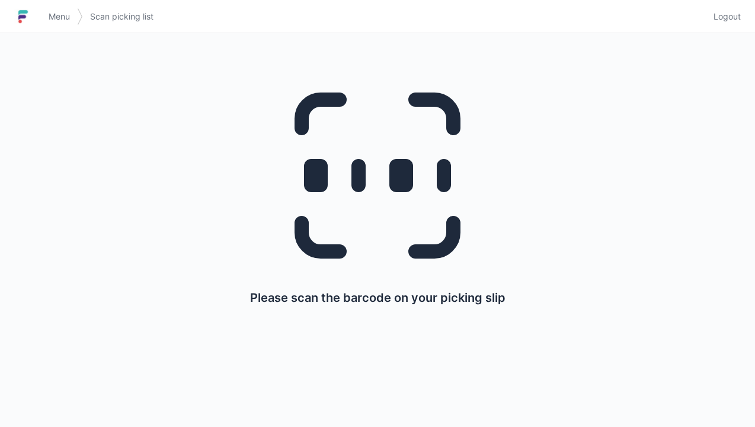
click at [30, 24] on img at bounding box center [23, 16] width 18 height 19
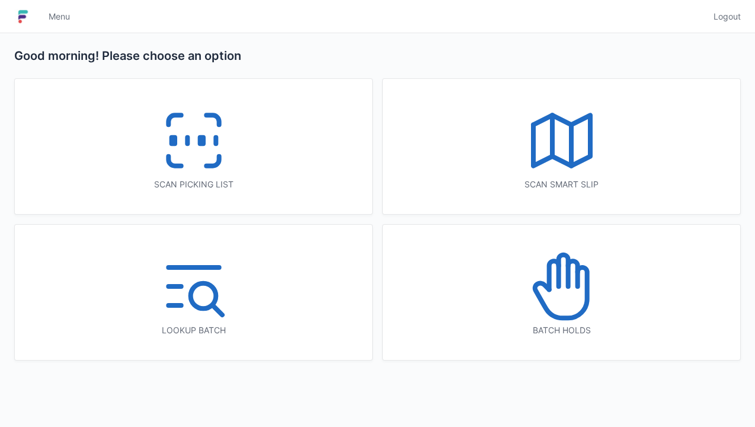
click at [562, 285] on icon at bounding box center [562, 286] width 76 height 76
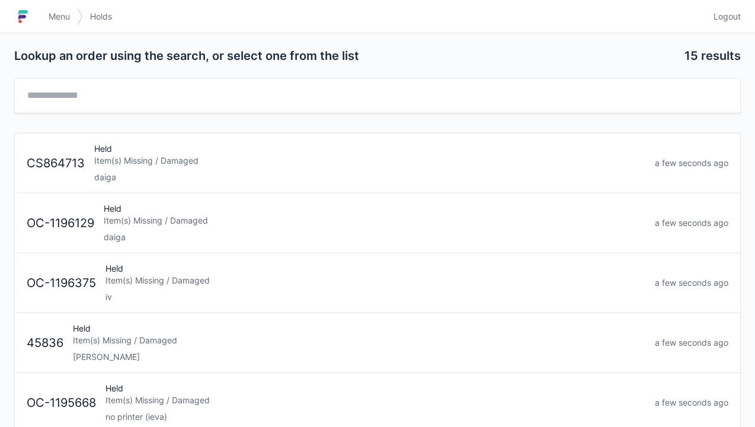
click at [141, 161] on div "Item(s) Missing / Damaged" at bounding box center [369, 161] width 551 height 12
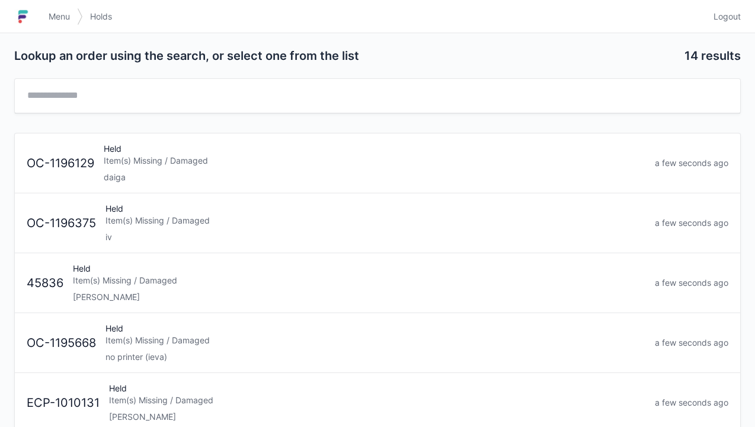
click at [134, 161] on div "Item(s) Missing / Damaged" at bounding box center [375, 161] width 542 height 12
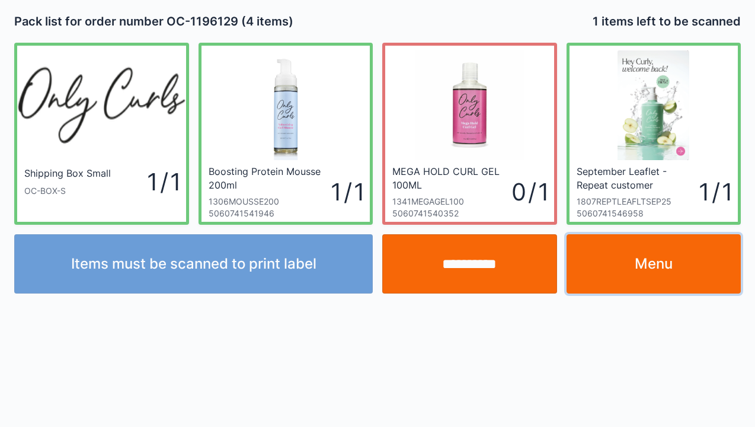
click at [670, 264] on link "Menu" at bounding box center [654, 263] width 175 height 59
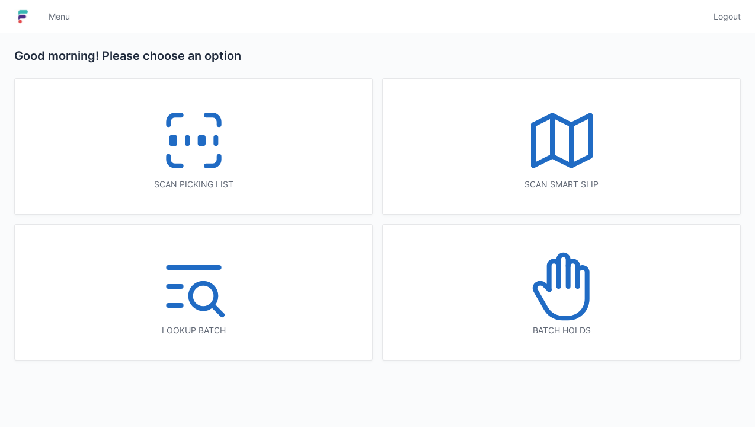
click at [193, 129] on icon at bounding box center [194, 141] width 76 height 76
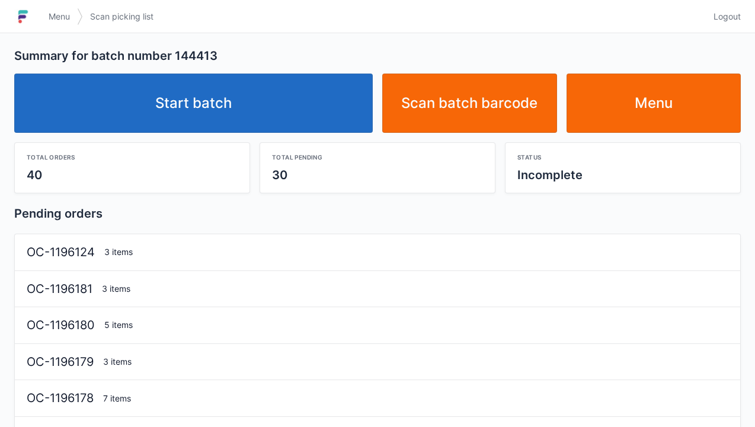
click at [186, 101] on link "Start batch" at bounding box center [193, 103] width 359 height 59
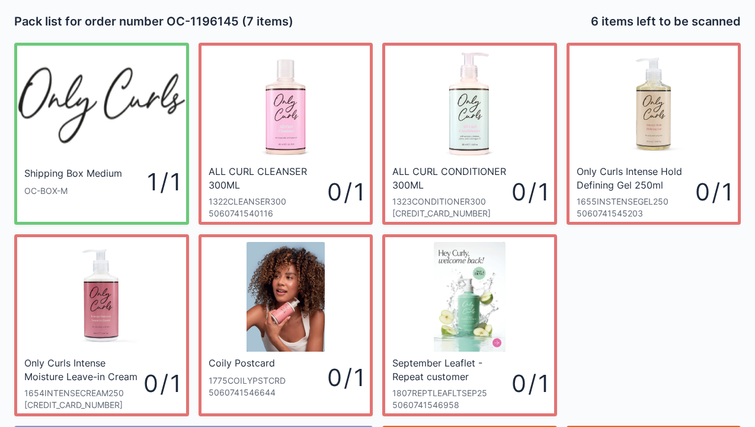
scroll to position [69, 0]
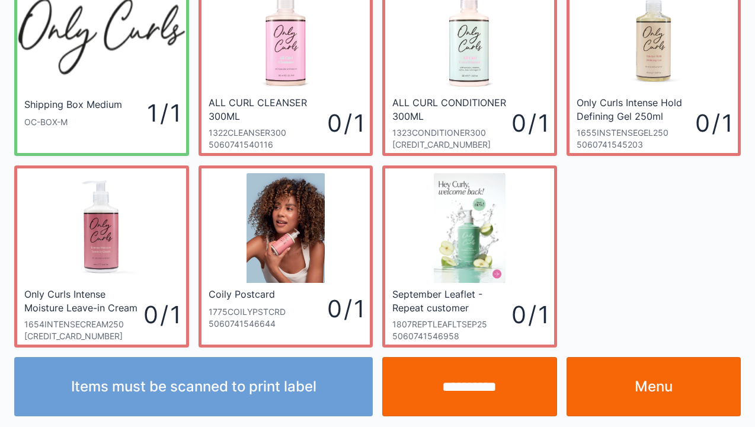
click at [613, 398] on link "Menu" at bounding box center [654, 386] width 175 height 59
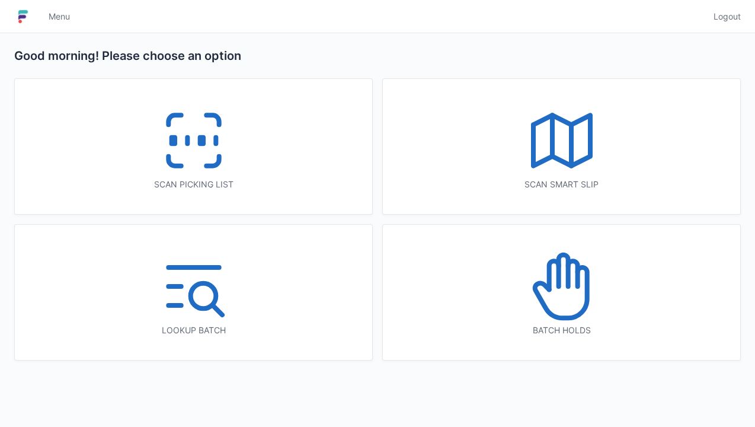
click at [187, 144] on line at bounding box center [187, 141] width 0 height 7
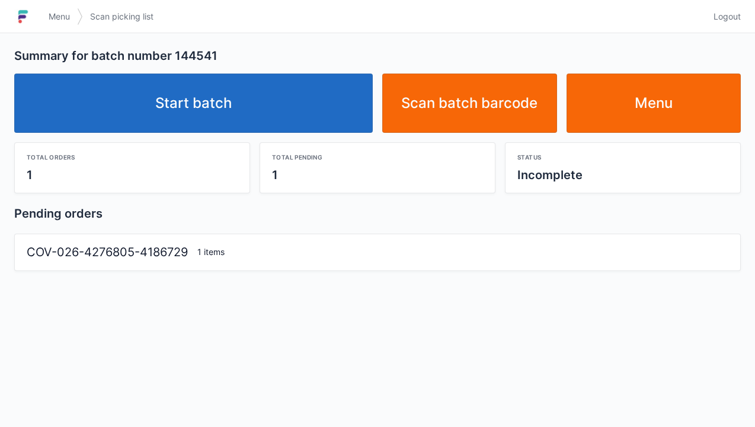
click at [183, 110] on link "Start batch" at bounding box center [193, 103] width 359 height 59
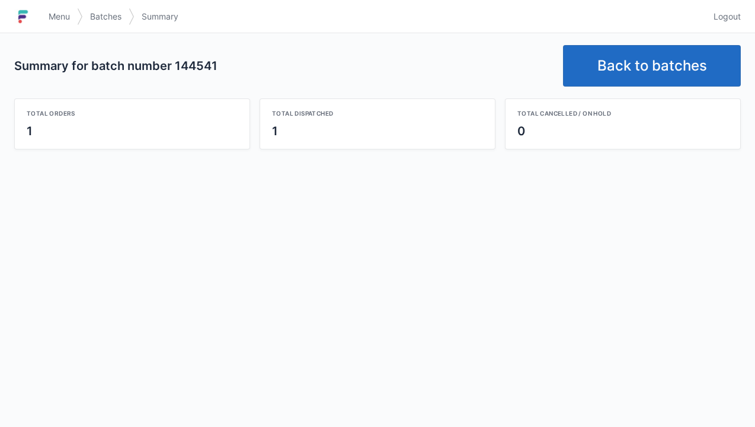
click at [39, 14] on h1 at bounding box center [27, 16] width 27 height 28
click at [39, 11] on h1 at bounding box center [27, 16] width 27 height 28
click at [21, 19] on img at bounding box center [23, 16] width 18 height 19
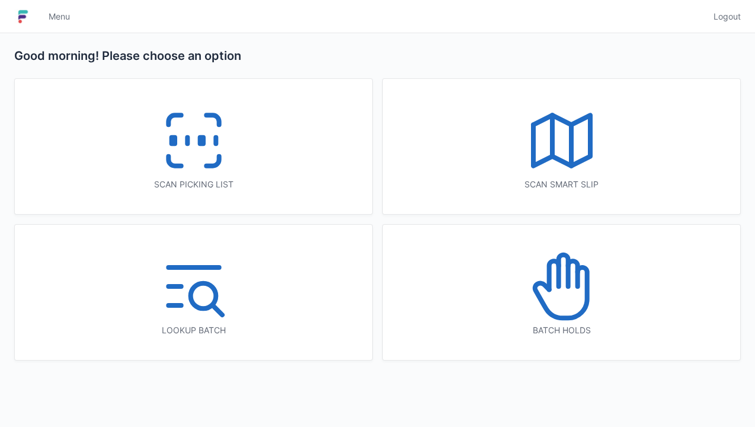
click at [550, 294] on icon at bounding box center [562, 286] width 76 height 76
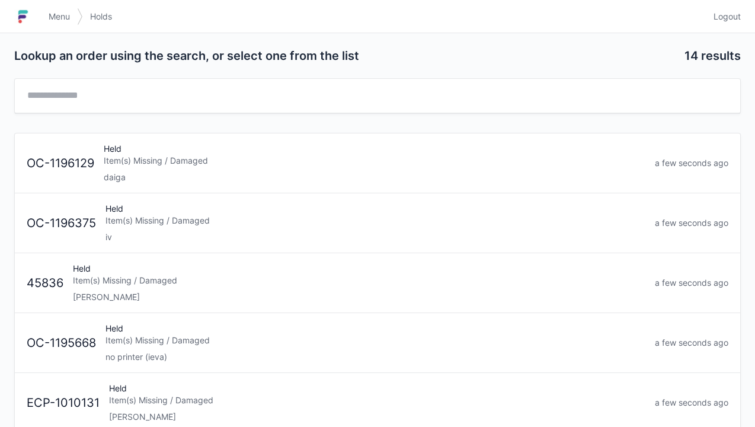
click at [113, 155] on div "Item(s) Missing / Damaged" at bounding box center [375, 161] width 542 height 12
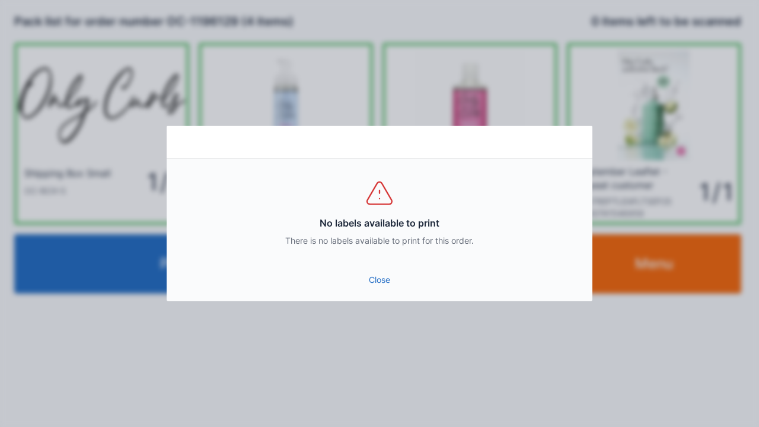
click at [377, 284] on link "Close" at bounding box center [379, 279] width 407 height 21
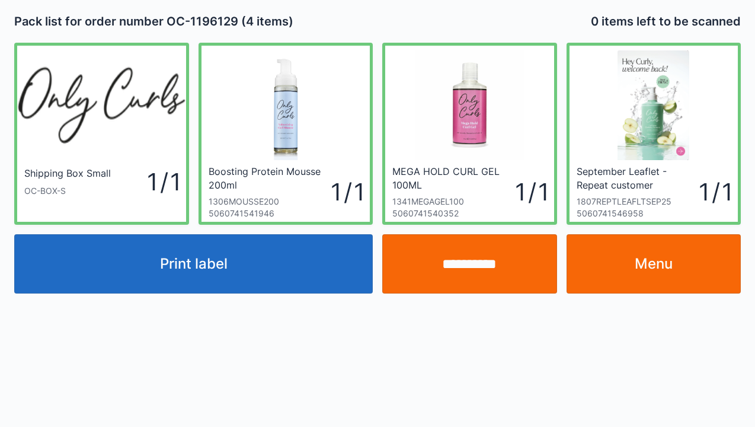
click at [196, 273] on button "Print label" at bounding box center [193, 263] width 359 height 59
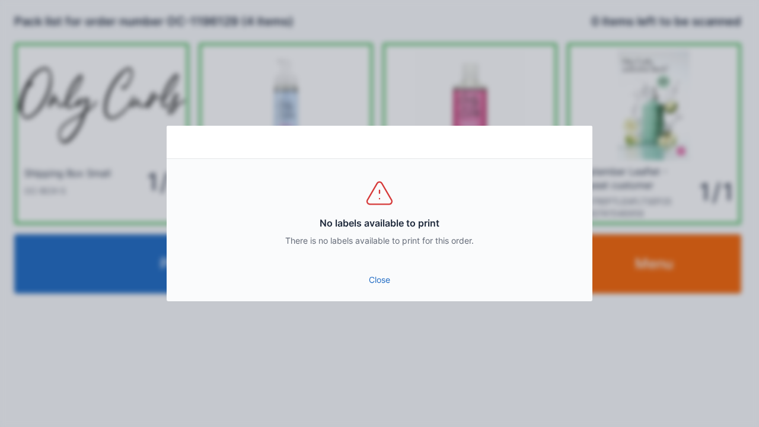
click at [377, 282] on link "Close" at bounding box center [379, 279] width 407 height 21
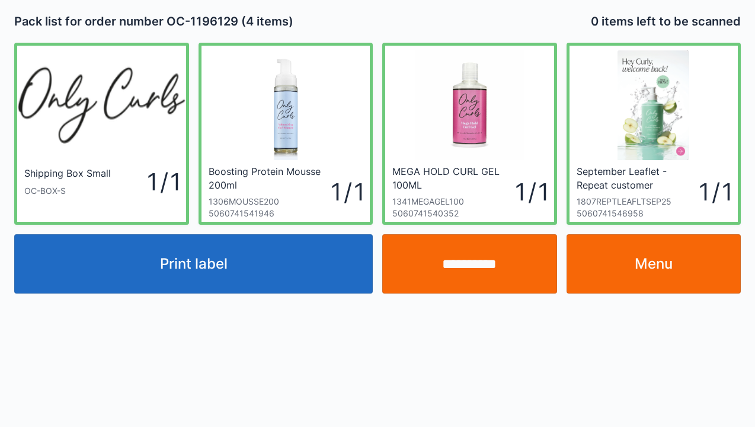
click at [222, 263] on button "Print label" at bounding box center [193, 263] width 359 height 59
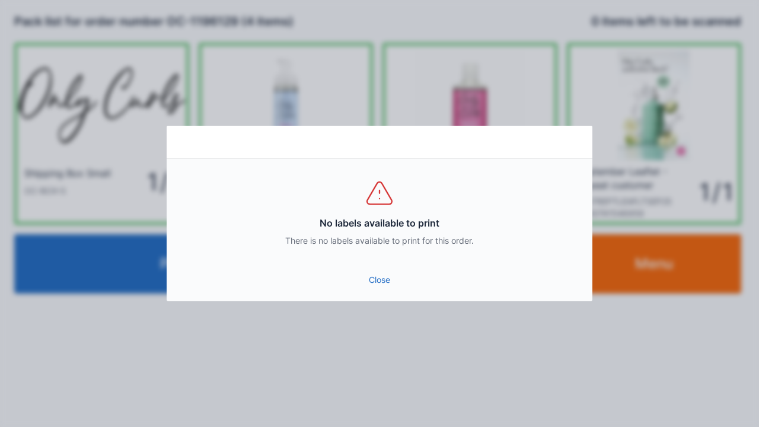
click at [376, 285] on link "Close" at bounding box center [379, 279] width 407 height 21
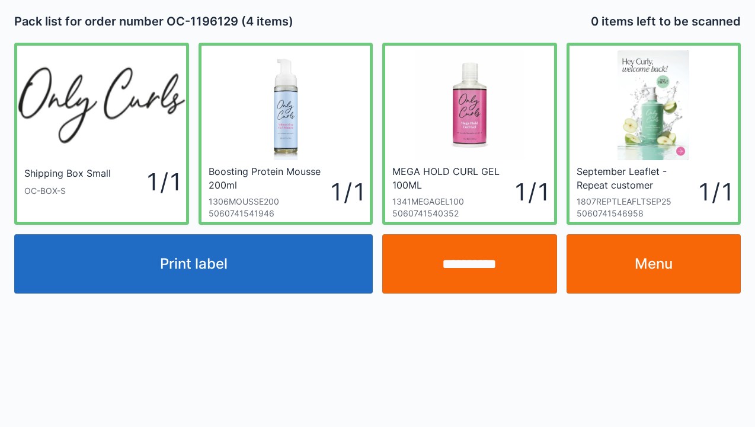
click at [656, 269] on link "Menu" at bounding box center [654, 263] width 175 height 59
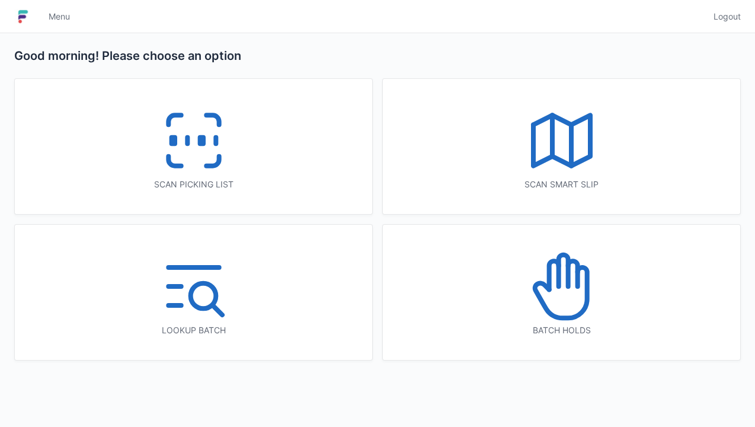
click at [180, 147] on icon at bounding box center [194, 141] width 76 height 76
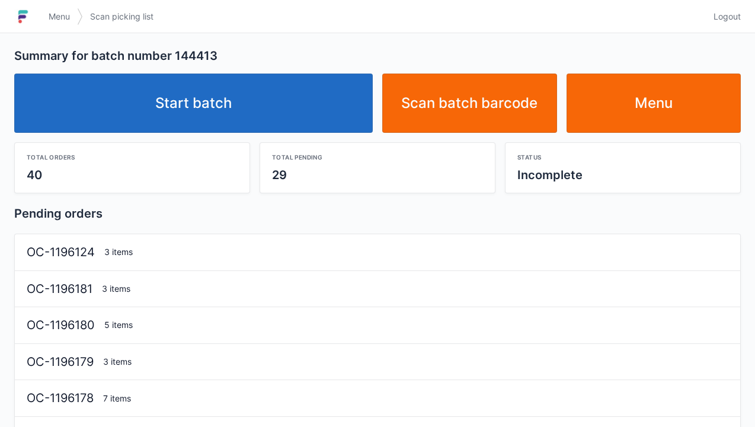
click at [191, 115] on link "Start batch" at bounding box center [193, 103] width 359 height 59
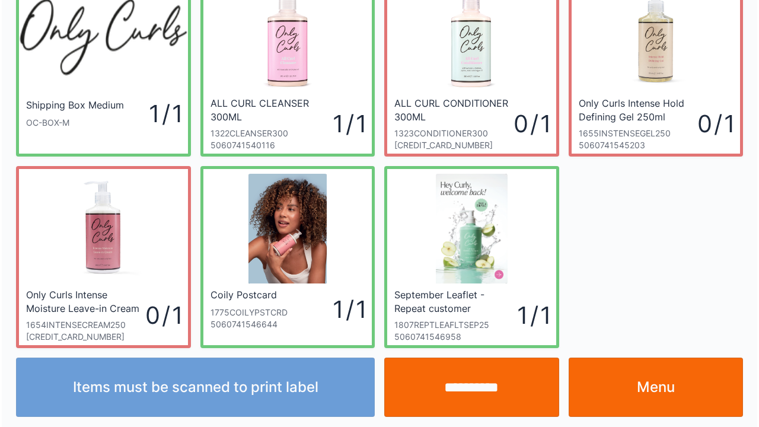
scroll to position [69, 0]
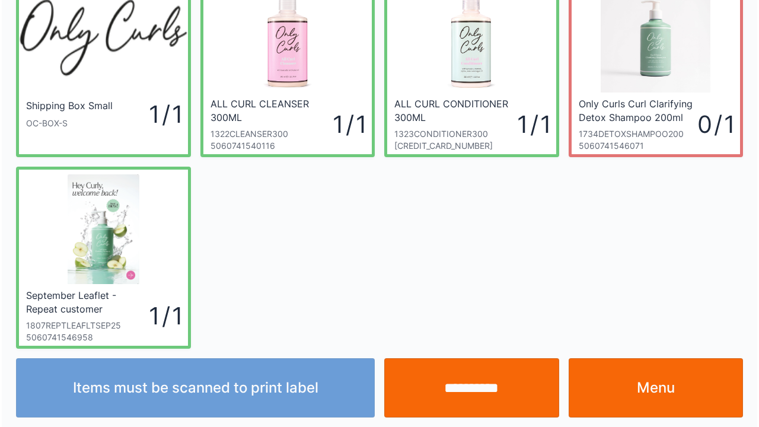
scroll to position [69, 0]
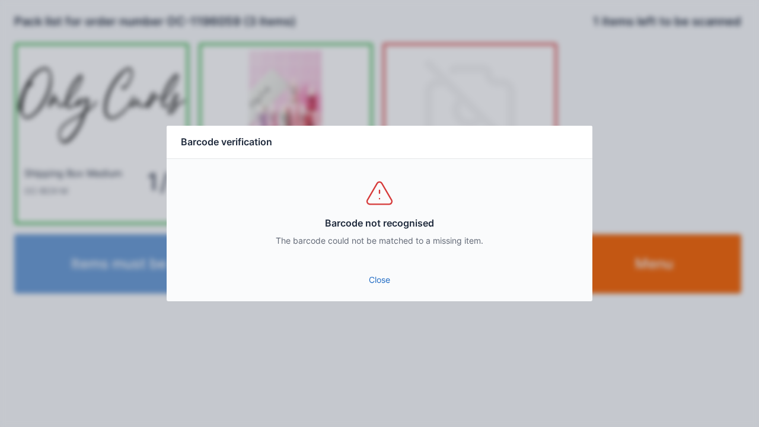
click at [377, 278] on link "Close" at bounding box center [379, 279] width 407 height 21
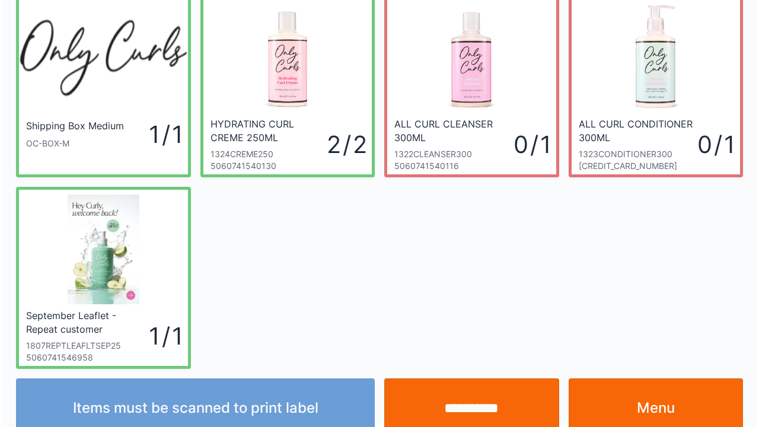
scroll to position [69, 0]
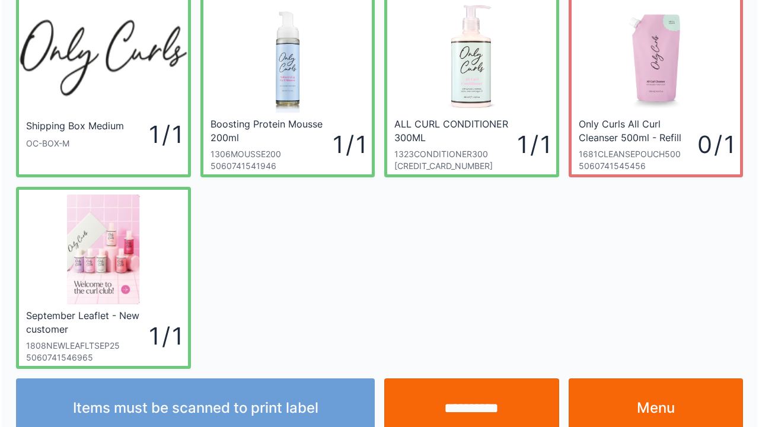
scroll to position [69, 0]
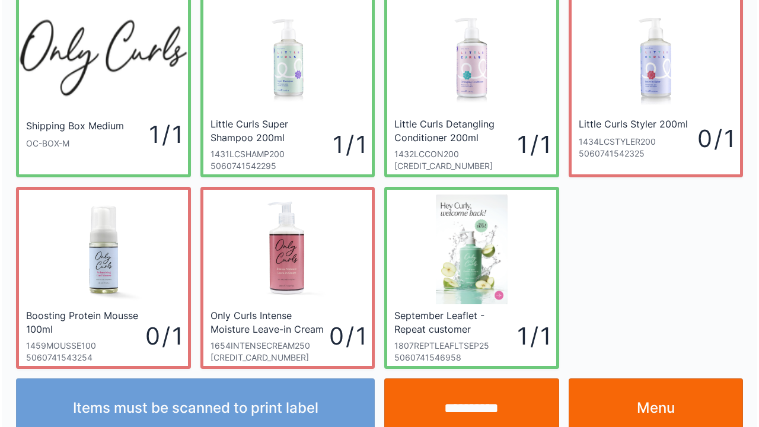
scroll to position [69, 0]
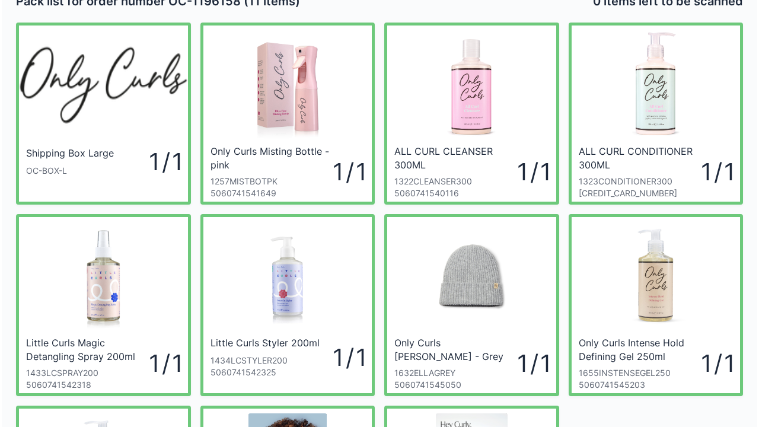
scroll to position [24, 0]
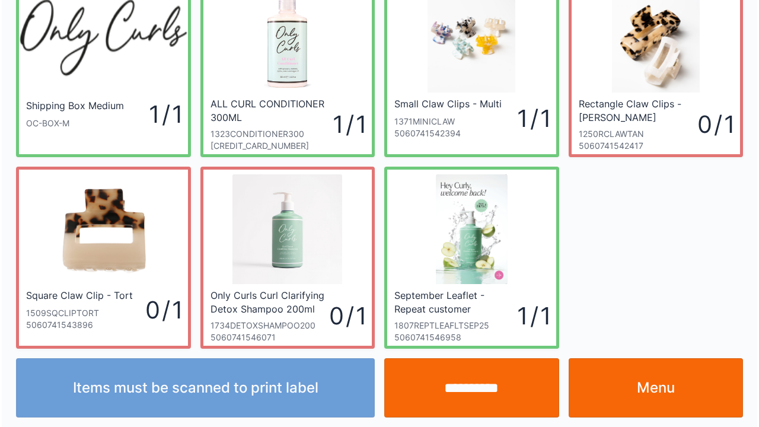
scroll to position [69, 0]
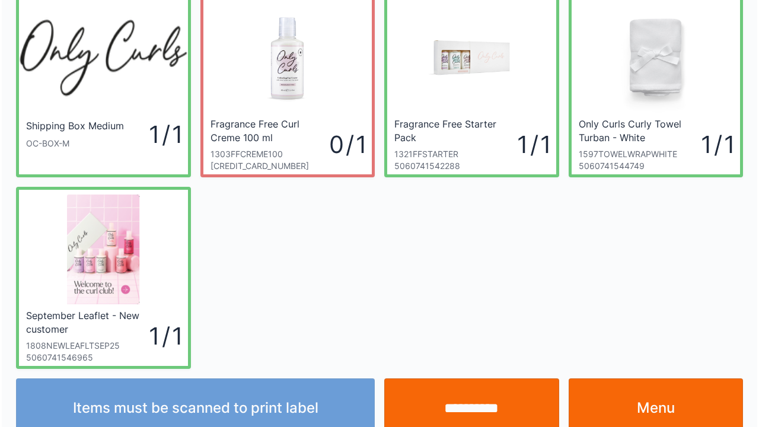
scroll to position [69, 0]
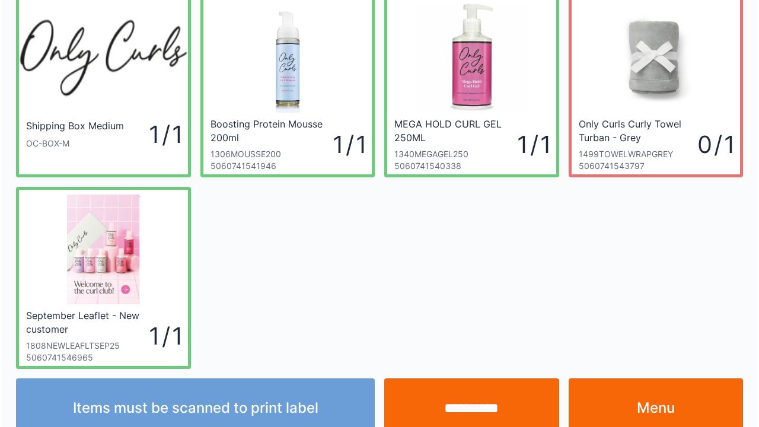
scroll to position [69, 0]
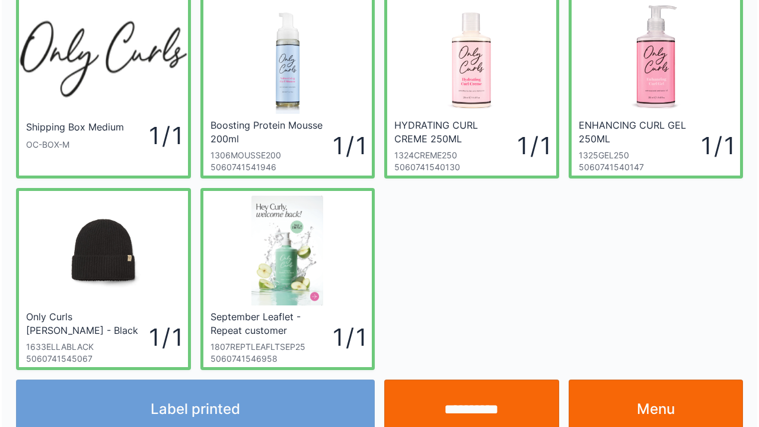
scroll to position [47, 0]
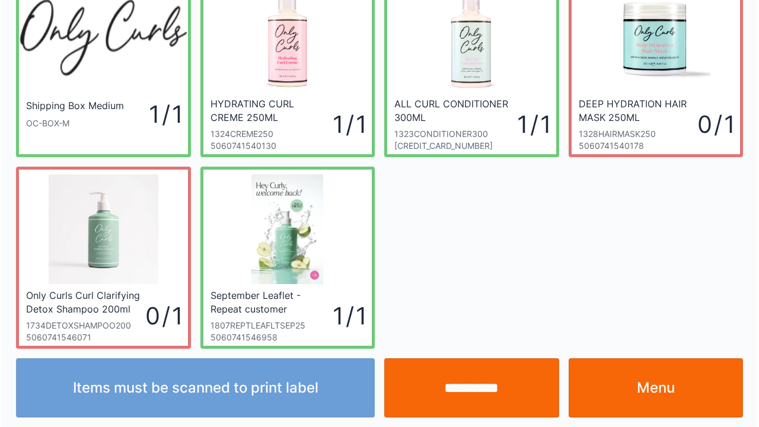
scroll to position [69, 0]
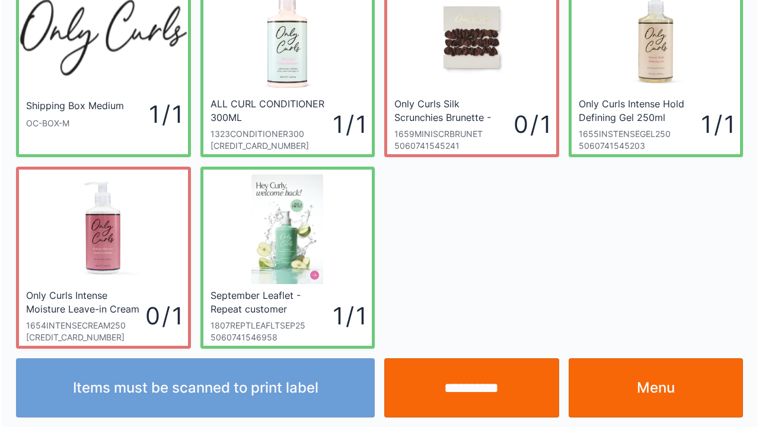
scroll to position [69, 0]
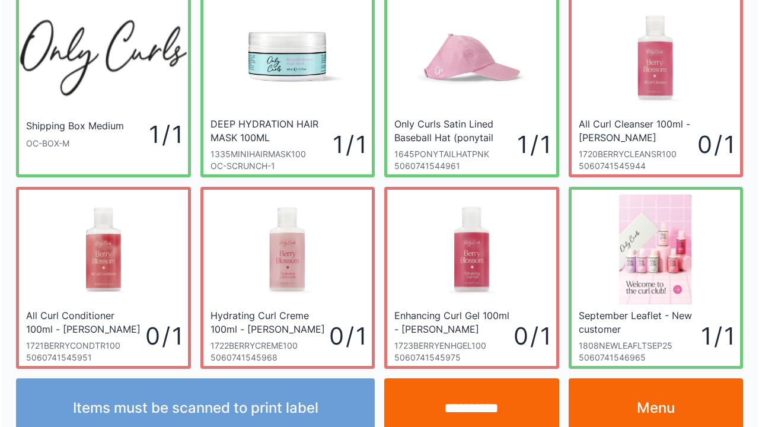
scroll to position [69, 0]
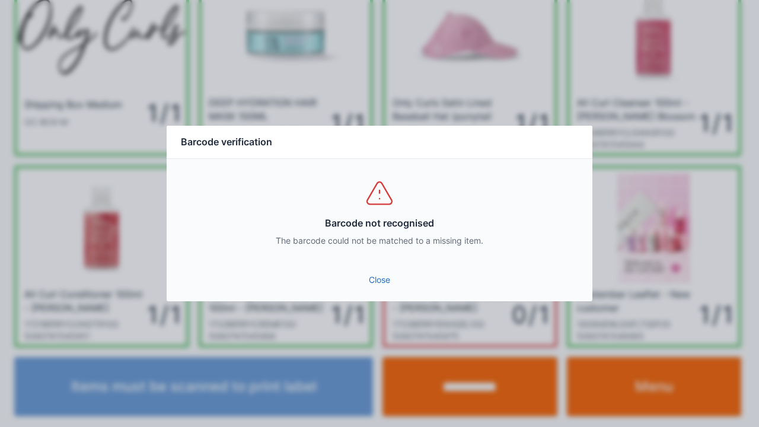
click at [388, 271] on link "Close" at bounding box center [379, 279] width 407 height 21
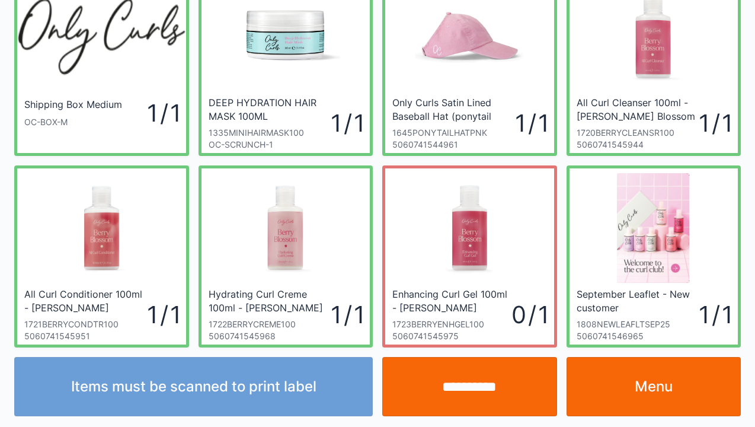
click at [458, 386] on input "**********" at bounding box center [469, 386] width 175 height 59
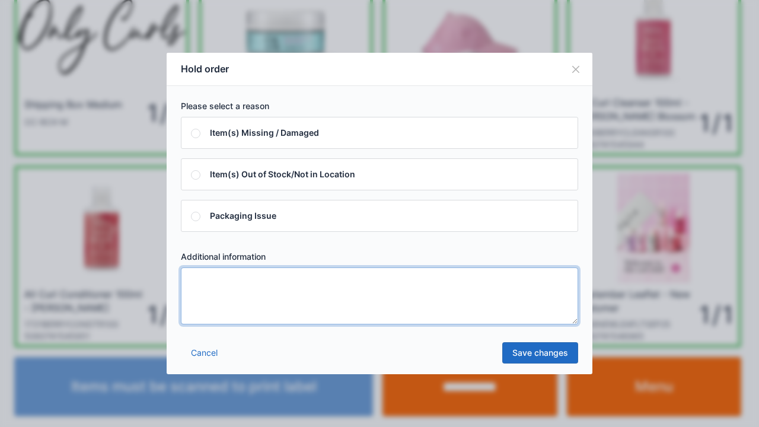
click at [215, 283] on textarea at bounding box center [379, 295] width 397 height 57
type textarea "*****"
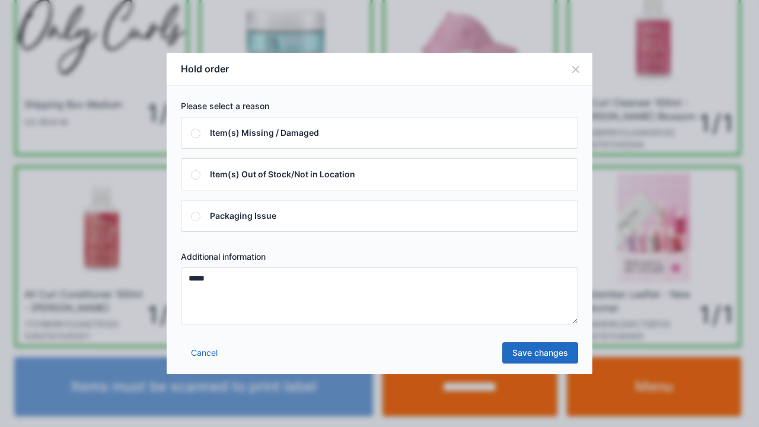
click at [544, 361] on link "Save changes" at bounding box center [540, 352] width 76 height 21
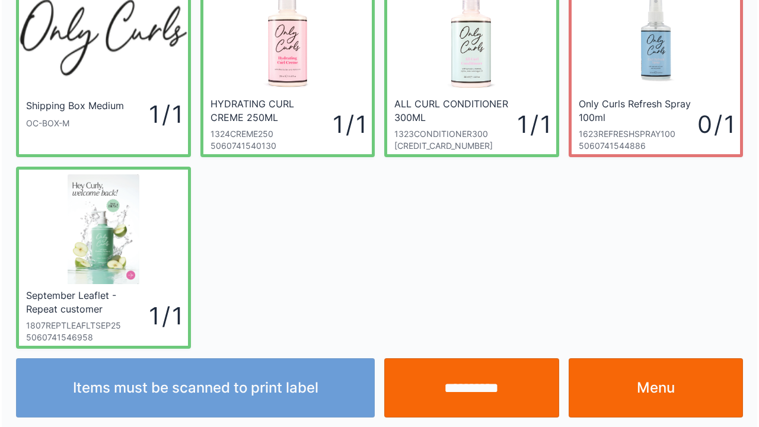
scroll to position [69, 0]
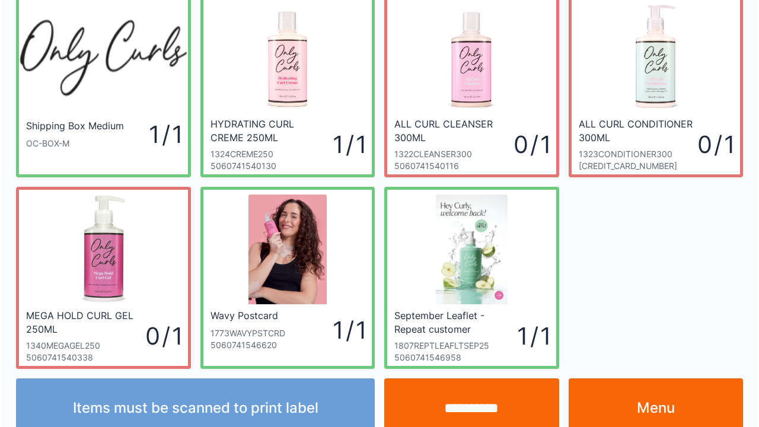
scroll to position [69, 0]
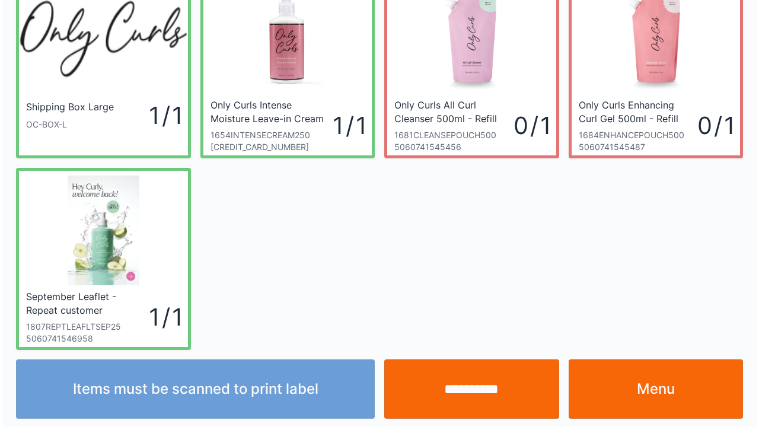
scroll to position [69, 0]
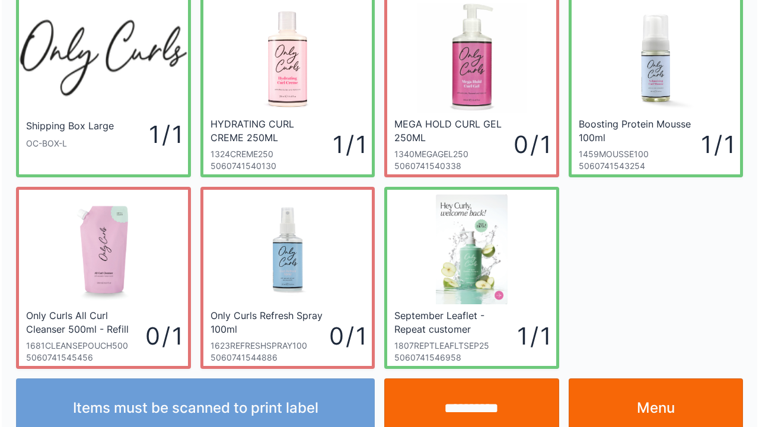
scroll to position [69, 0]
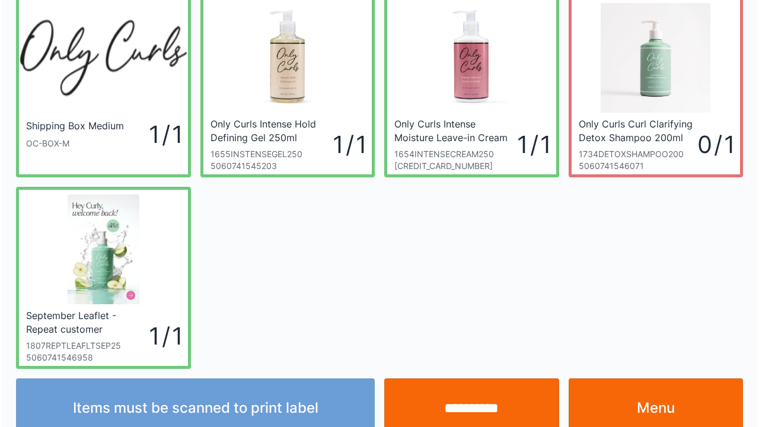
scroll to position [69, 0]
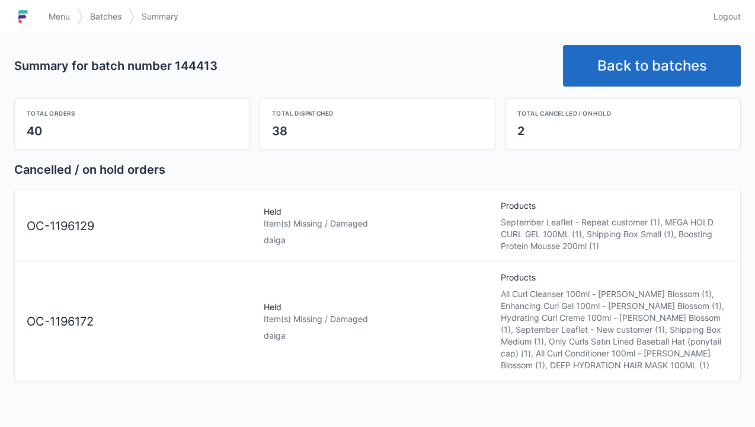
click at [620, 53] on link "Back to batches" at bounding box center [652, 66] width 178 height 42
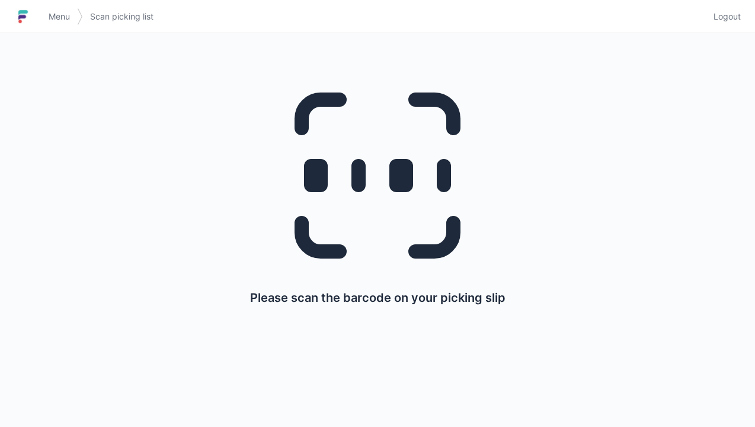
click at [40, 5] on h1 at bounding box center [27, 16] width 27 height 28
click at [39, 8] on h1 at bounding box center [27, 16] width 27 height 28
click at [59, 11] on span "Menu" at bounding box center [59, 17] width 21 height 12
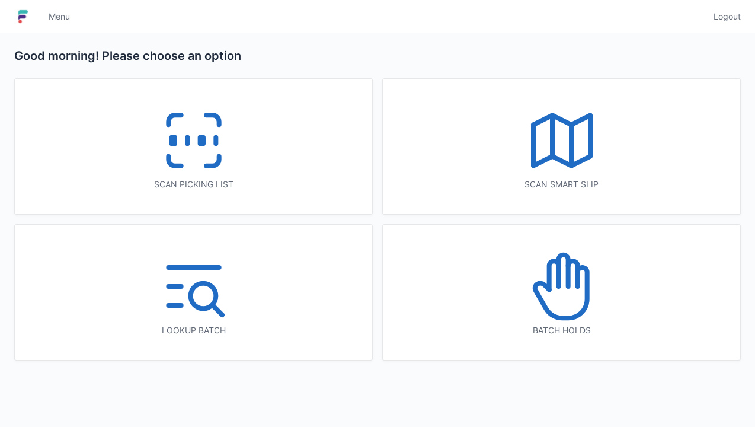
click at [566, 282] on icon at bounding box center [563, 270] width 9 height 31
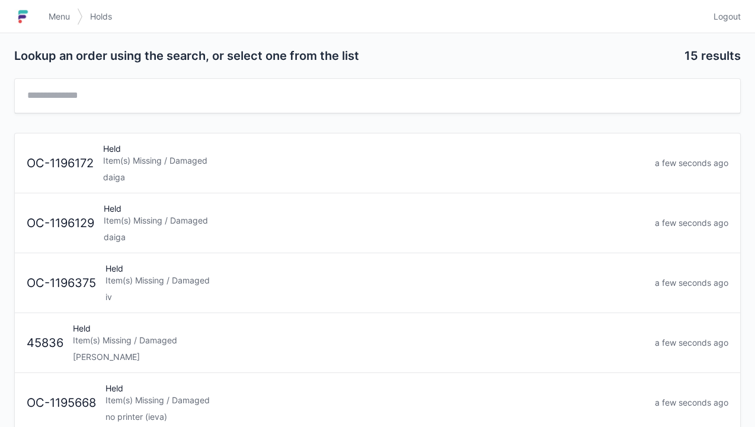
click at [133, 172] on div "daiga" at bounding box center [374, 177] width 543 height 12
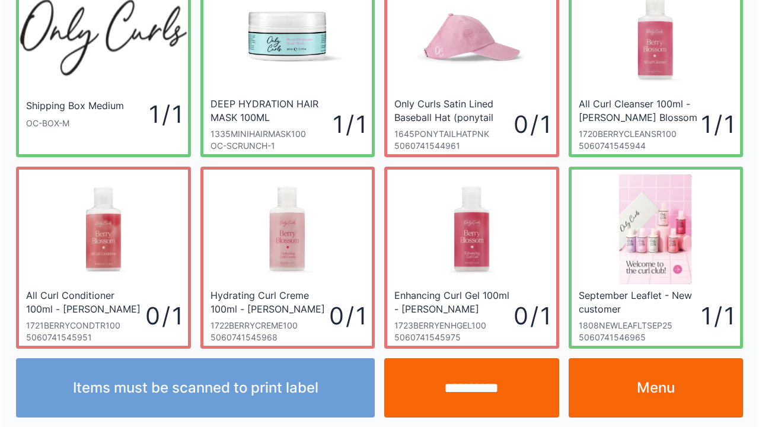
scroll to position [69, 0]
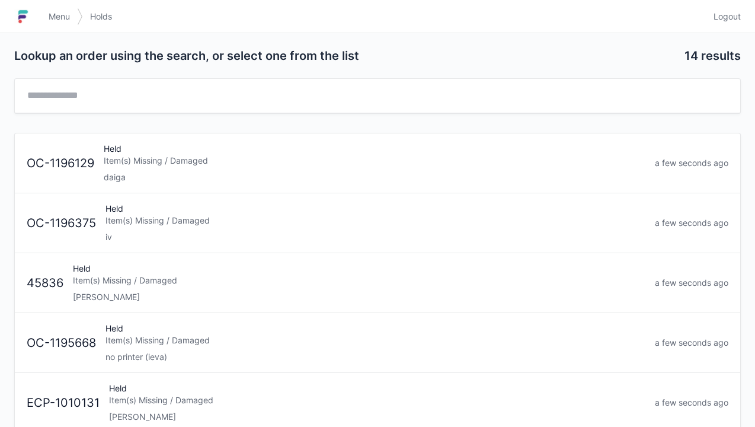
click at [111, 155] on div "Item(s) Missing / Damaged" at bounding box center [375, 161] width 542 height 12
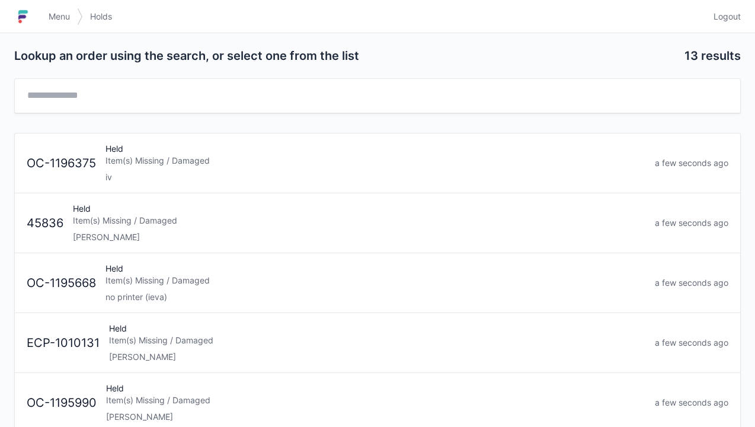
click at [26, 9] on img at bounding box center [23, 16] width 18 height 19
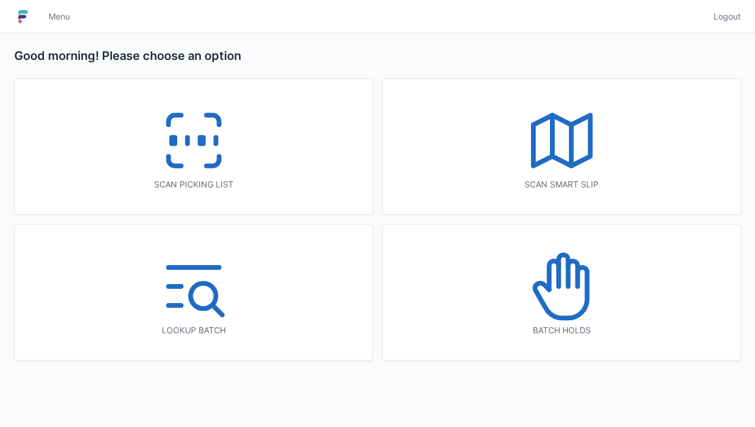
click at [191, 143] on icon at bounding box center [194, 141] width 76 height 76
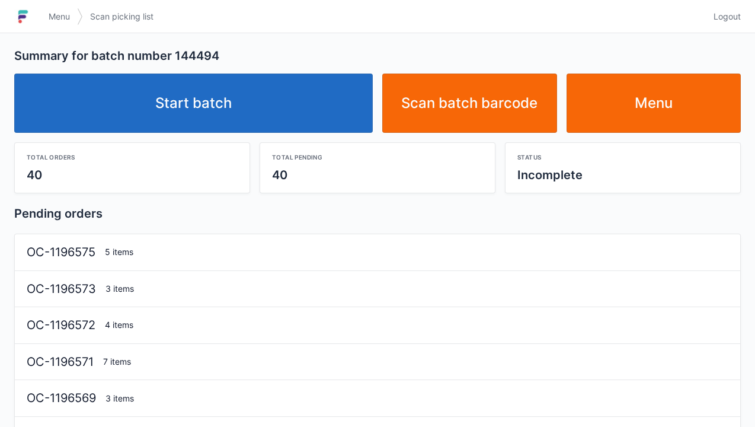
click at [199, 88] on link "Start batch" at bounding box center [193, 103] width 359 height 59
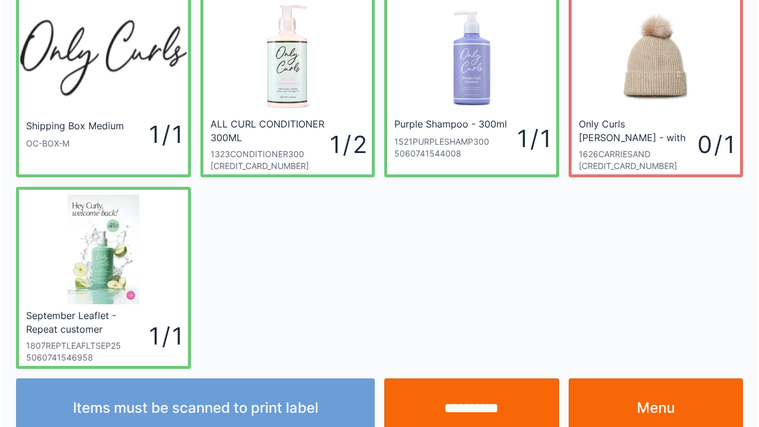
scroll to position [69, 0]
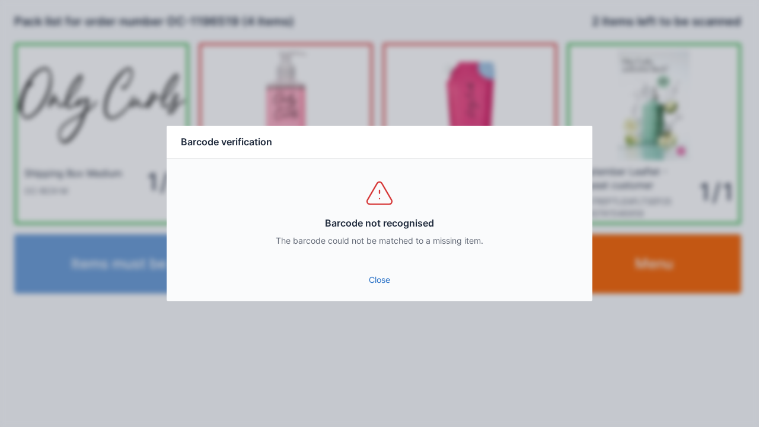
click at [379, 288] on link "Close" at bounding box center [379, 279] width 407 height 21
click at [391, 299] on div "Close" at bounding box center [380, 284] width 426 height 36
click at [379, 287] on link "Close" at bounding box center [379, 279] width 407 height 21
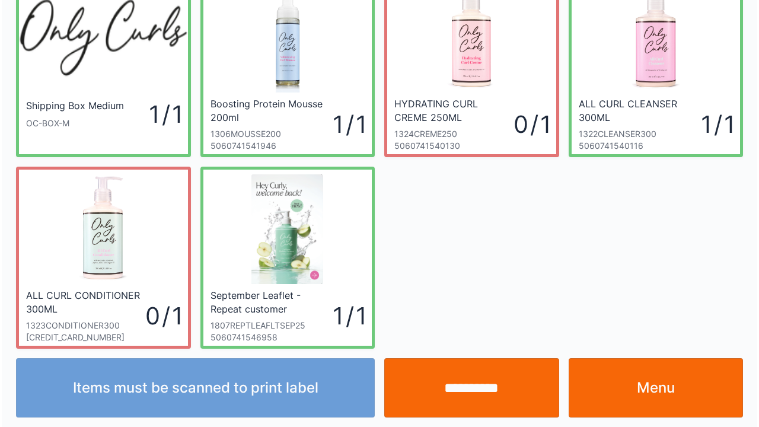
scroll to position [69, 0]
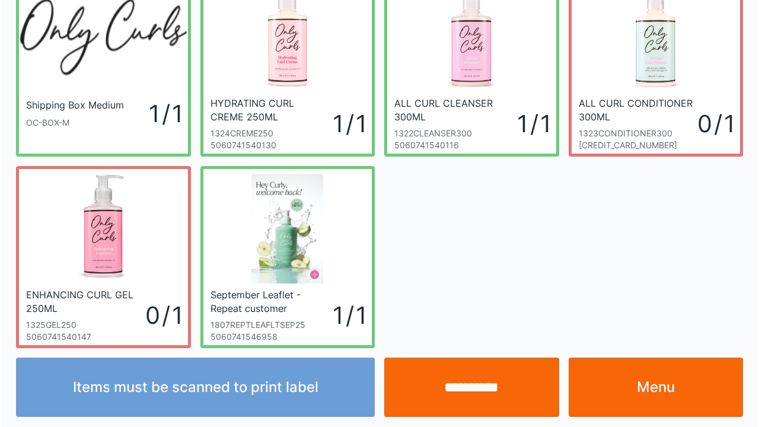
scroll to position [69, 0]
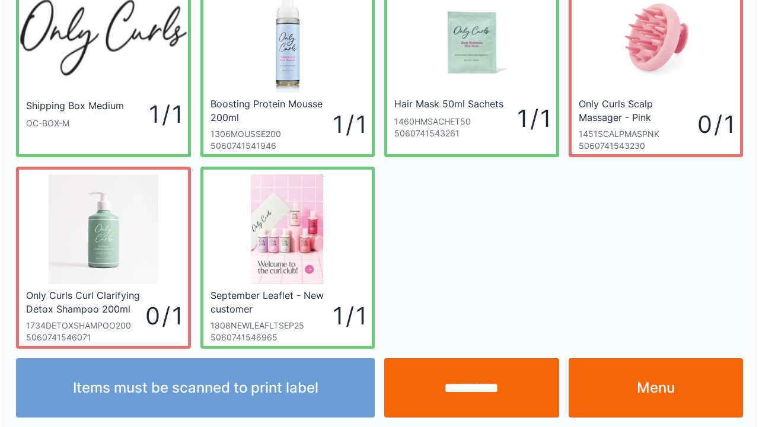
scroll to position [69, 0]
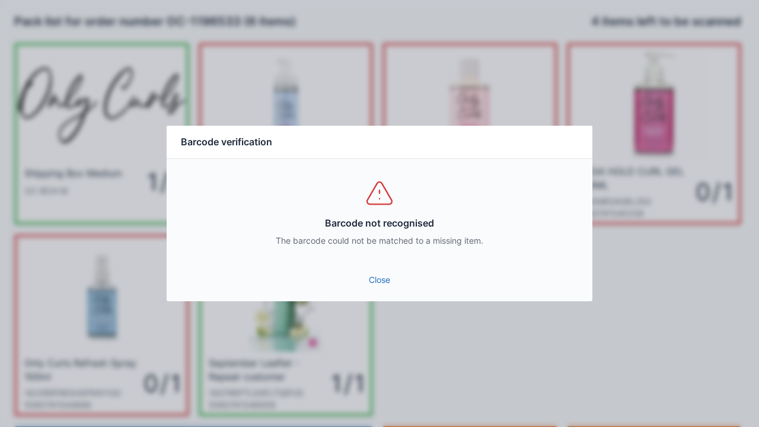
click at [384, 286] on link "Close" at bounding box center [379, 279] width 407 height 21
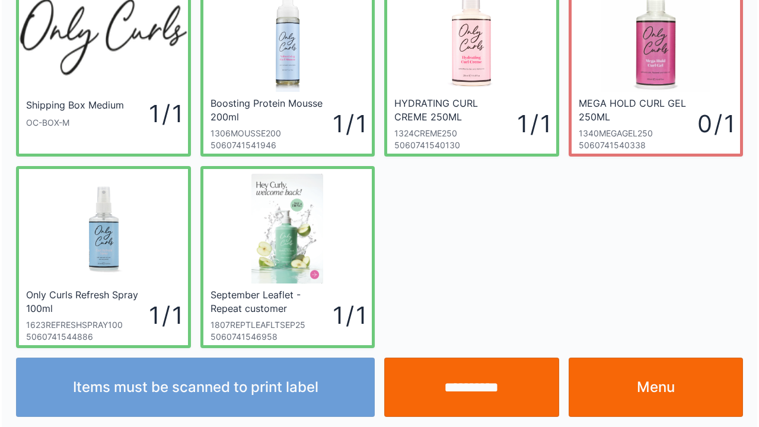
scroll to position [69, 0]
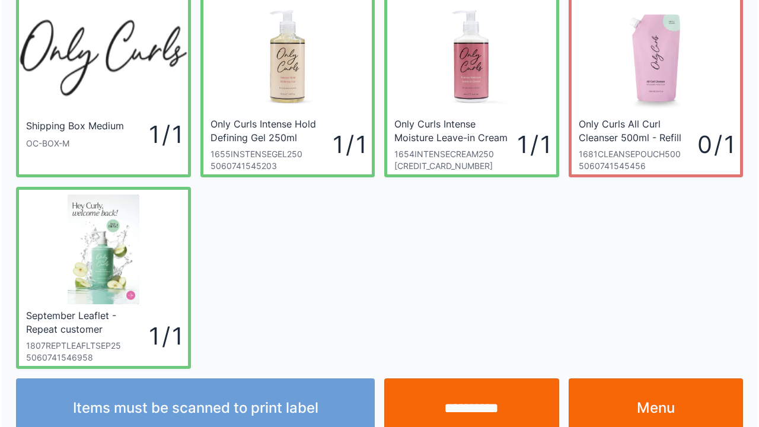
scroll to position [69, 0]
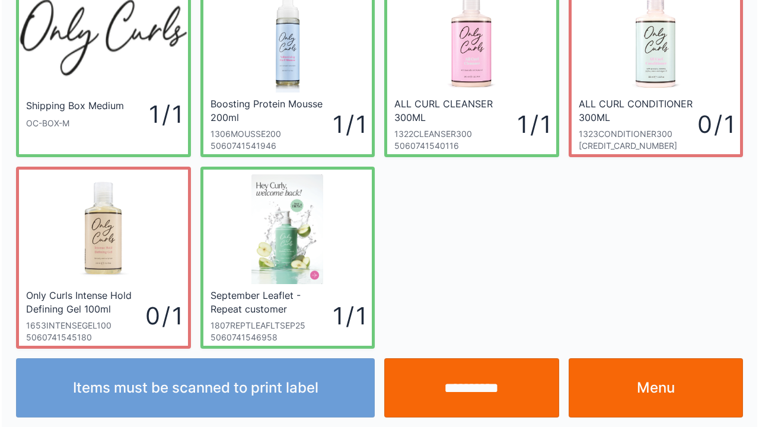
scroll to position [69, 0]
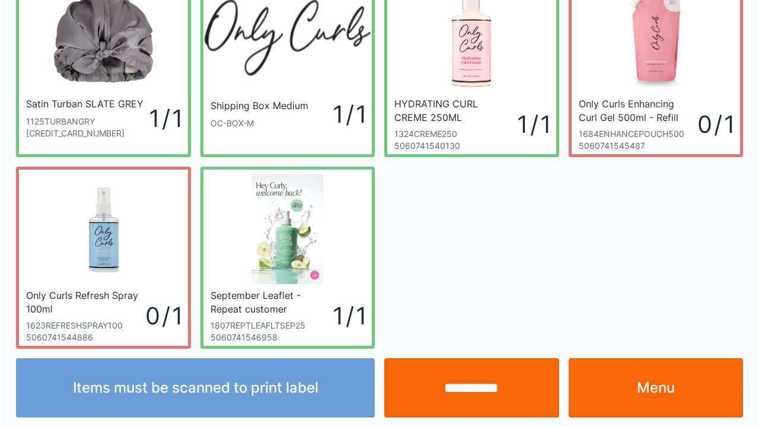
scroll to position [69, 0]
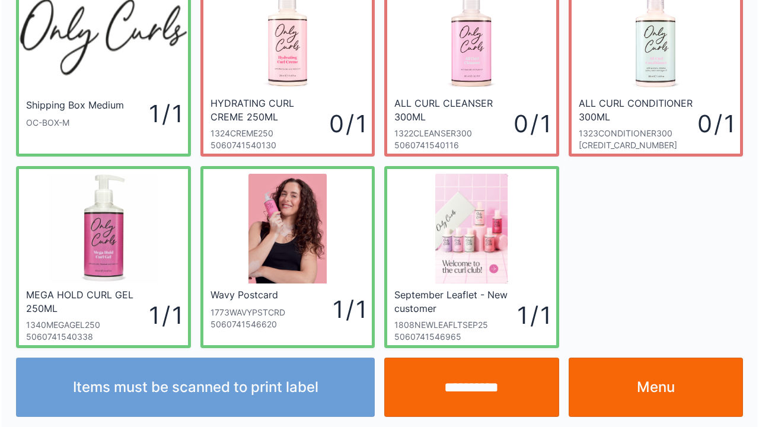
scroll to position [69, 0]
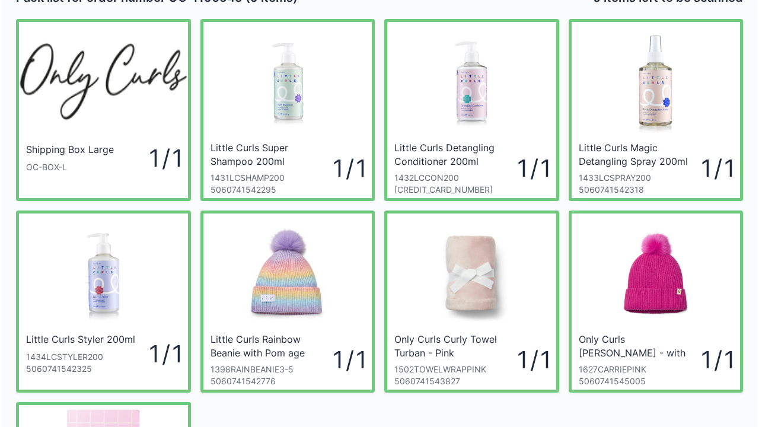
scroll to position [47, 0]
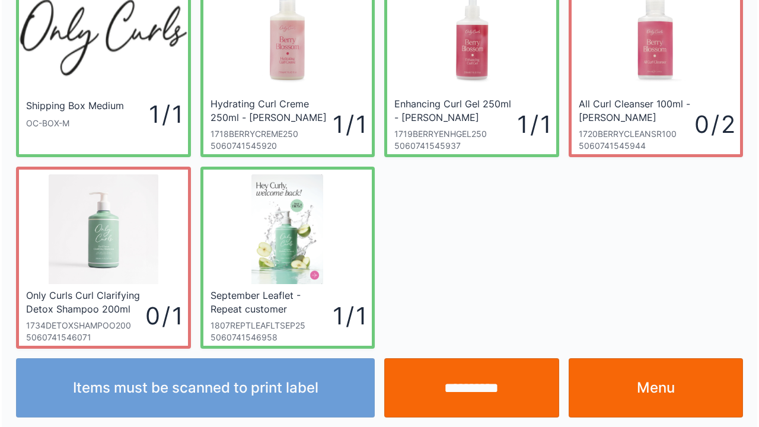
scroll to position [69, 0]
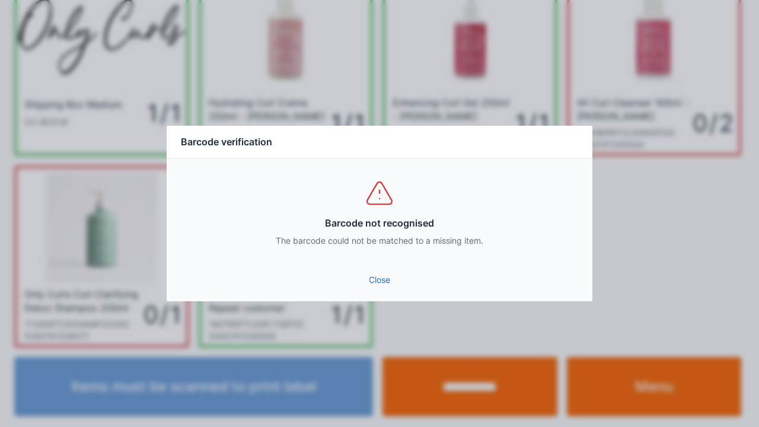
click at [374, 297] on div "Close" at bounding box center [380, 284] width 426 height 36
click at [372, 290] on link "Close" at bounding box center [379, 279] width 407 height 21
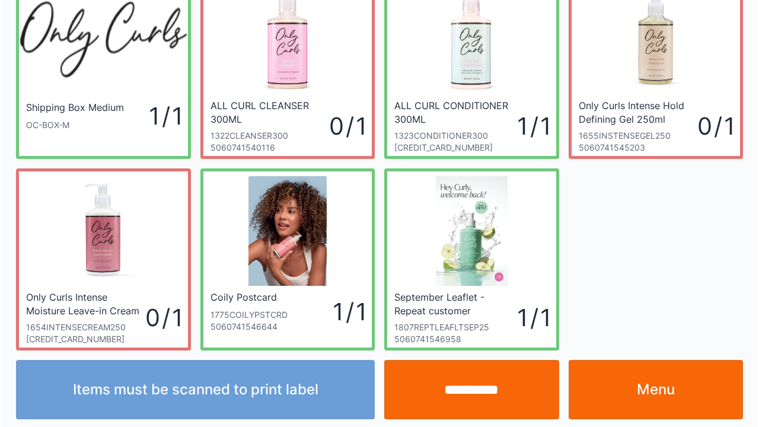
scroll to position [69, 0]
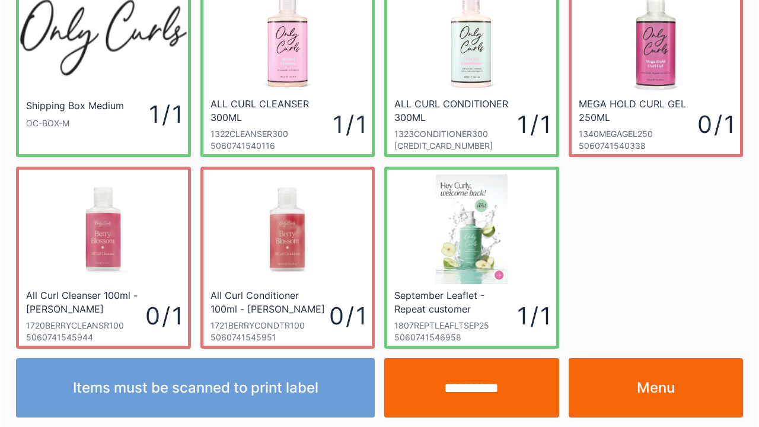
scroll to position [69, 0]
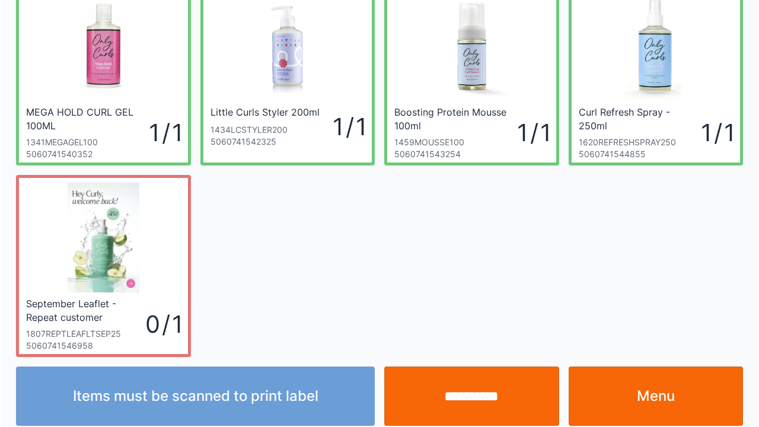
scroll to position [260, 0]
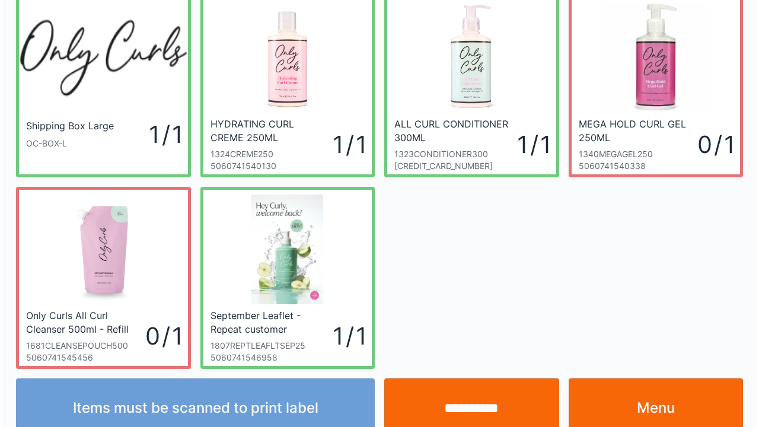
scroll to position [69, 0]
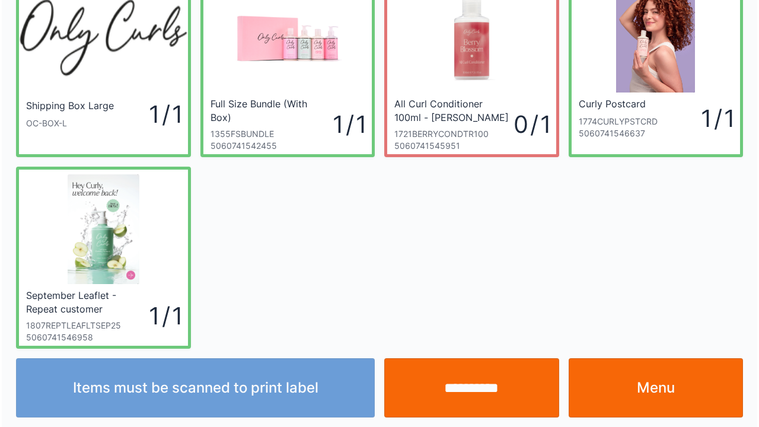
scroll to position [69, 0]
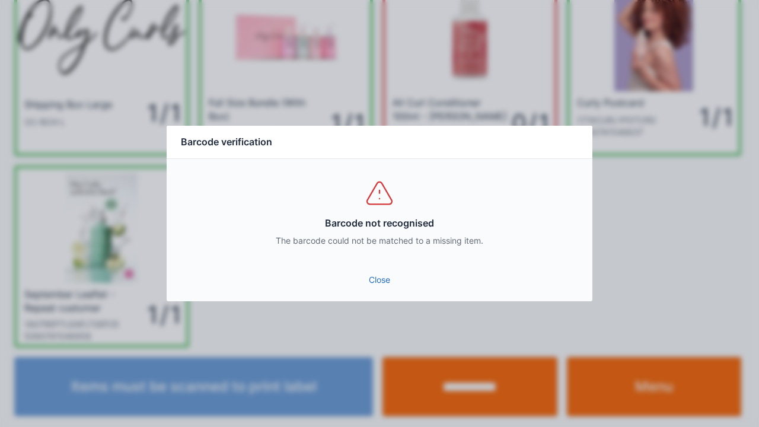
click at [366, 301] on div "Close" at bounding box center [380, 284] width 426 height 36
click at [368, 288] on link "Close" at bounding box center [379, 279] width 407 height 21
click at [370, 280] on link "Close" at bounding box center [379, 279] width 407 height 21
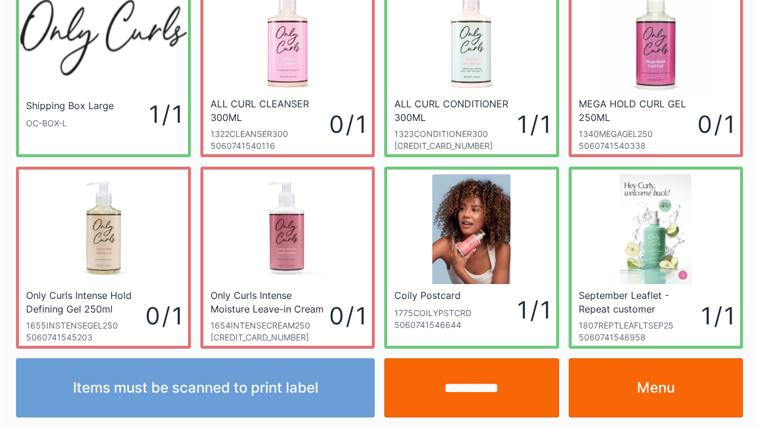
scroll to position [69, 0]
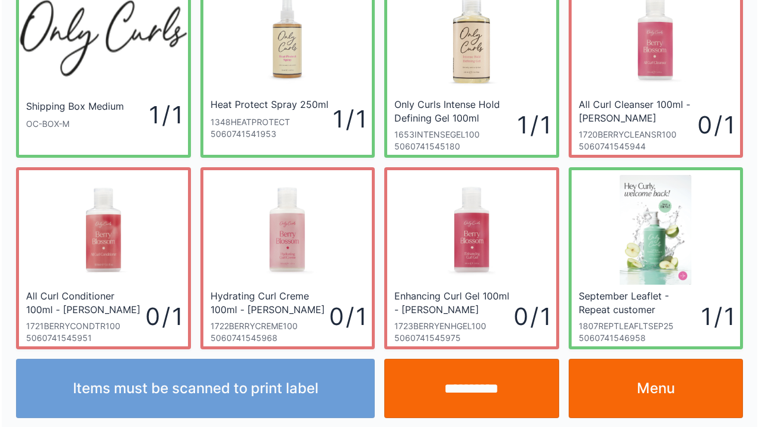
scroll to position [69, 0]
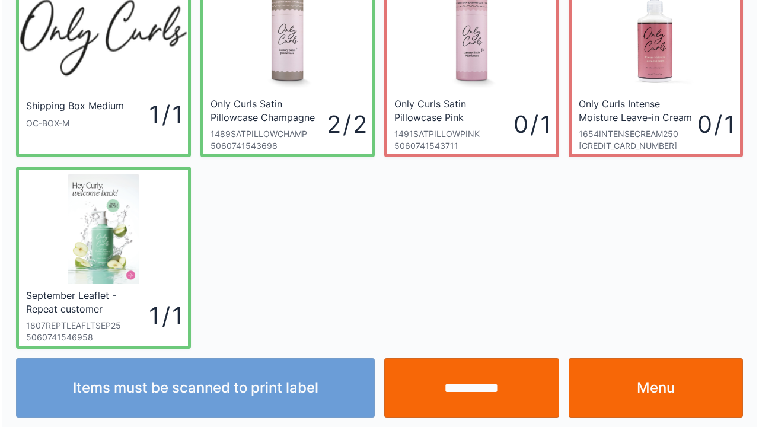
scroll to position [69, 0]
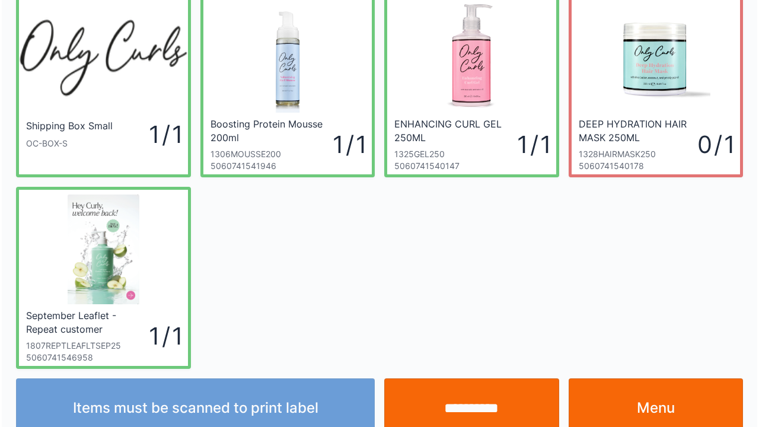
scroll to position [69, 0]
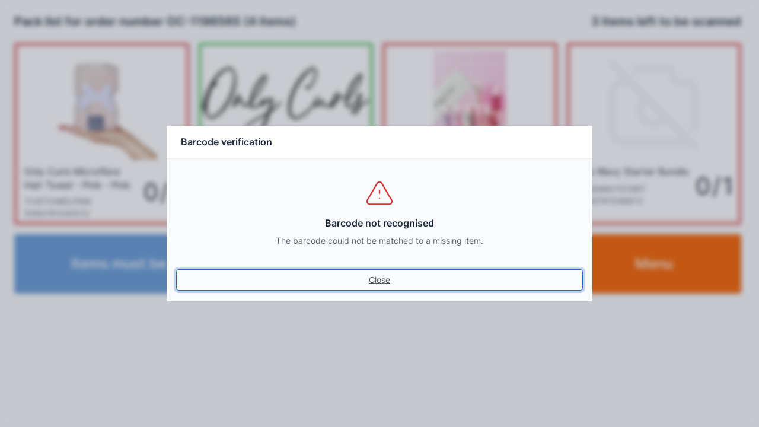
click at [373, 288] on link "Close" at bounding box center [379, 279] width 407 height 21
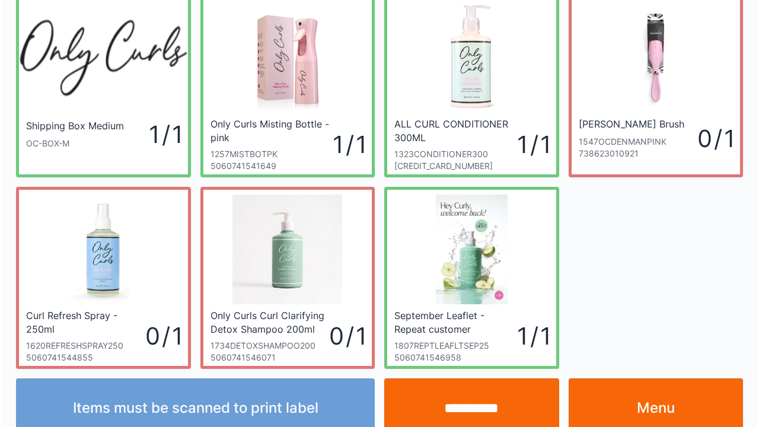
scroll to position [69, 0]
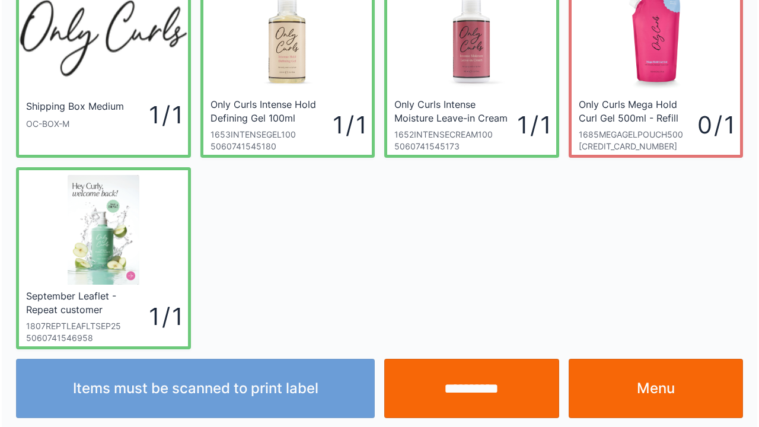
scroll to position [69, 0]
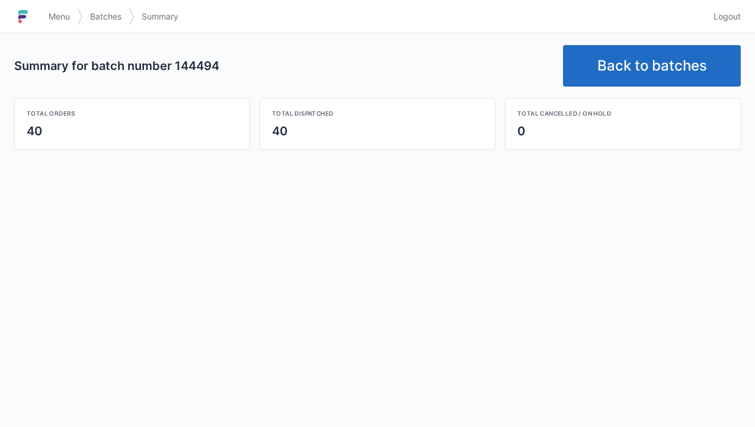
click at [623, 69] on link "Back to batches" at bounding box center [652, 66] width 178 height 42
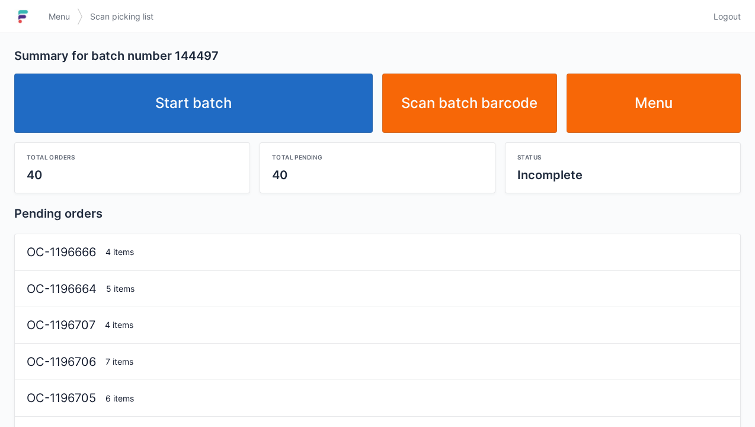
click at [202, 117] on link "Start batch" at bounding box center [193, 103] width 359 height 59
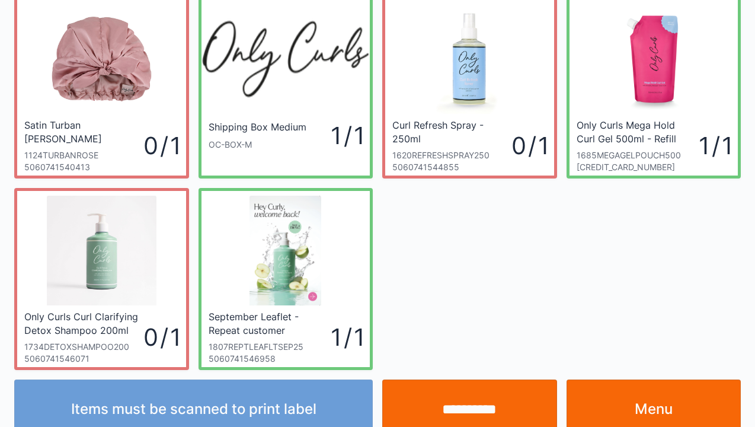
scroll to position [47, 0]
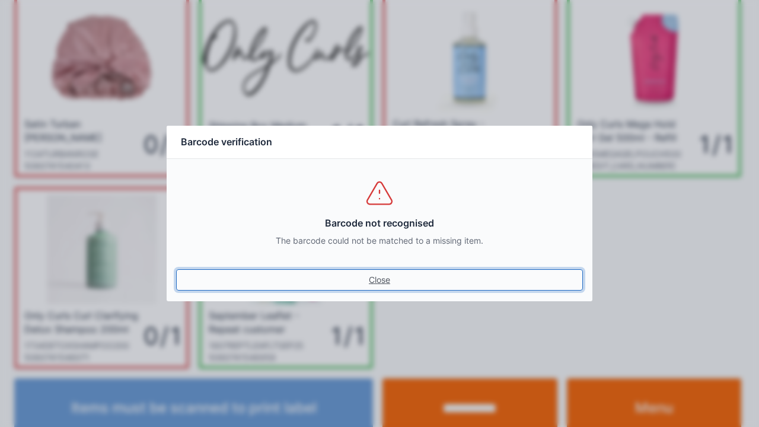
click at [401, 275] on link "Close" at bounding box center [379, 279] width 407 height 21
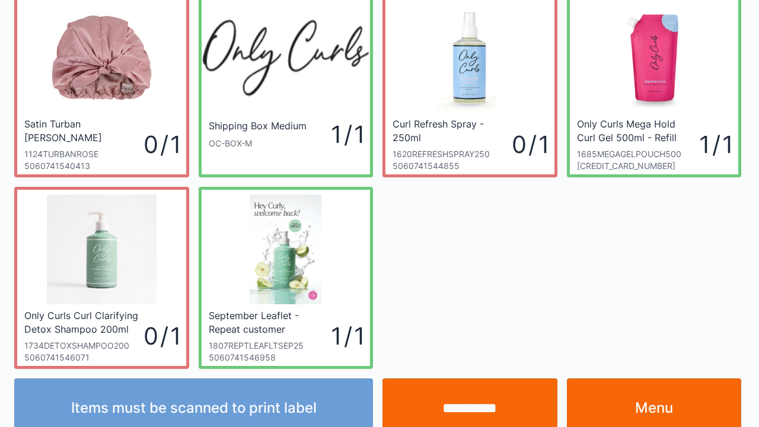
click at [390, 273] on div "Satin Turban DUSTY ROSE 1124TURBANROSE 5060741540413 0 / 1 Shipping Box Medium …" at bounding box center [377, 177] width 736 height 383
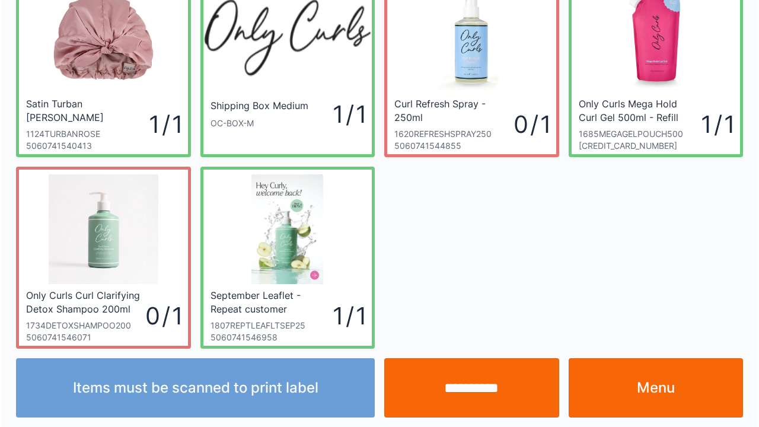
scroll to position [69, 0]
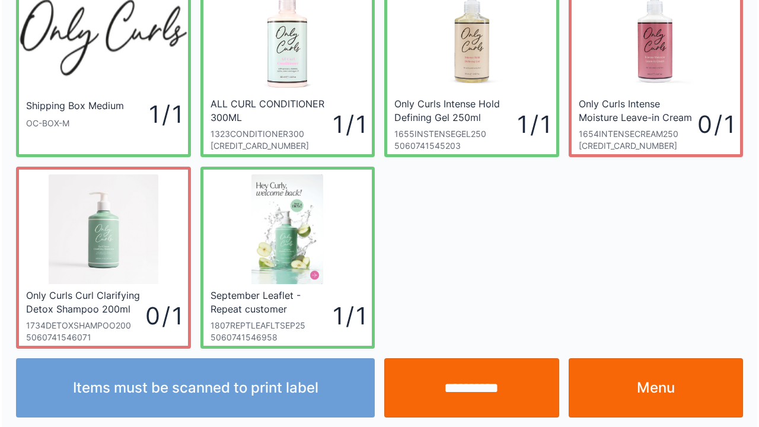
scroll to position [69, 0]
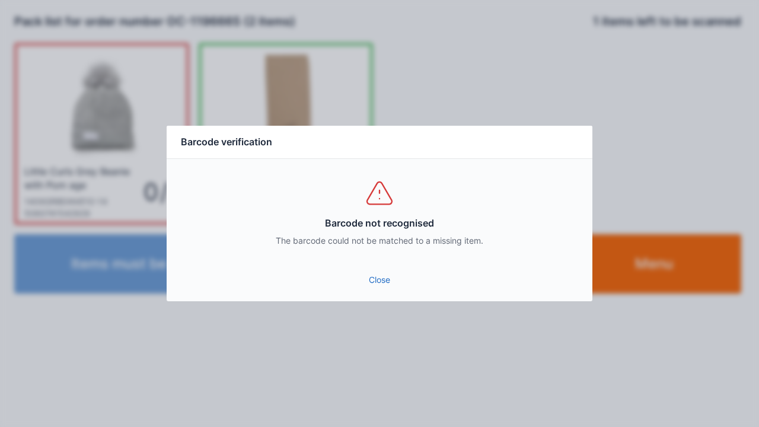
click at [392, 289] on link "Close" at bounding box center [379, 279] width 407 height 21
click at [381, 282] on link "Close" at bounding box center [379, 279] width 407 height 21
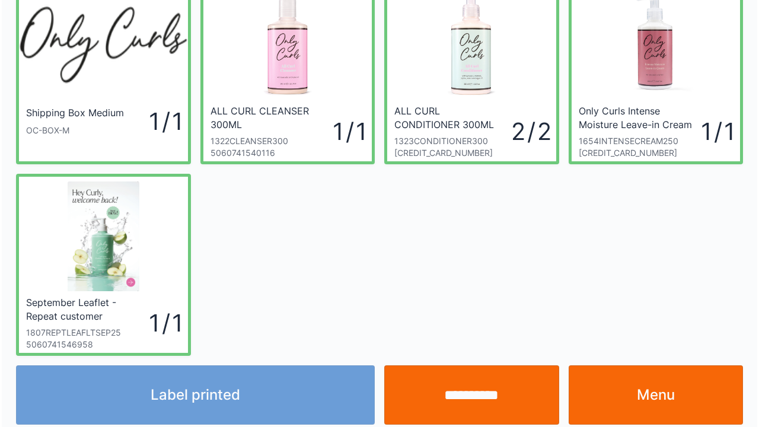
scroll to position [62, 0]
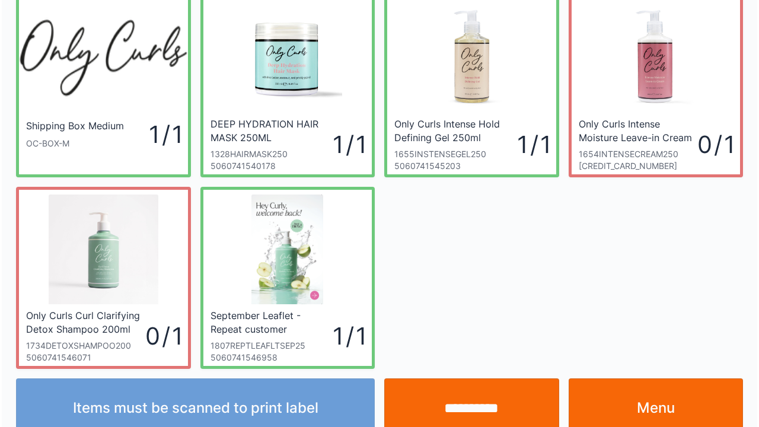
scroll to position [69, 0]
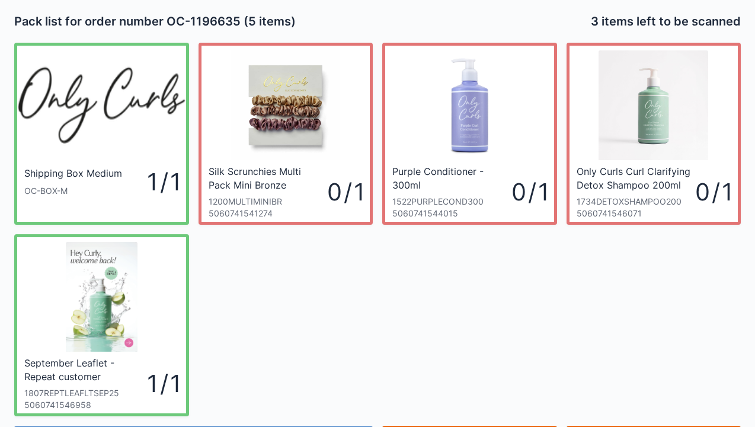
scroll to position [24, 0]
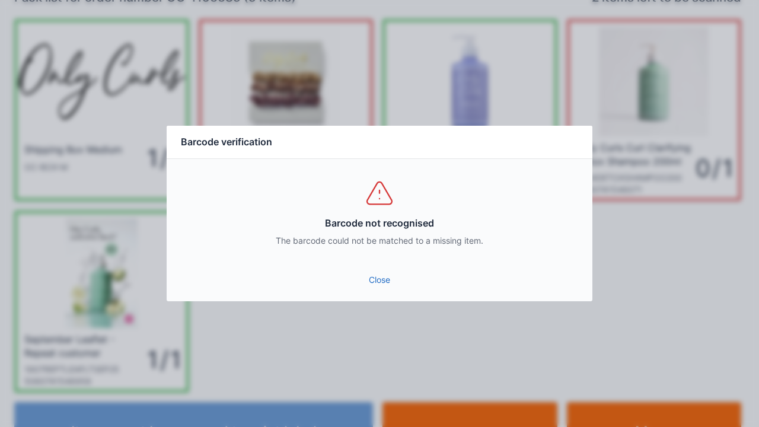
click at [382, 284] on link "Close" at bounding box center [379, 279] width 407 height 21
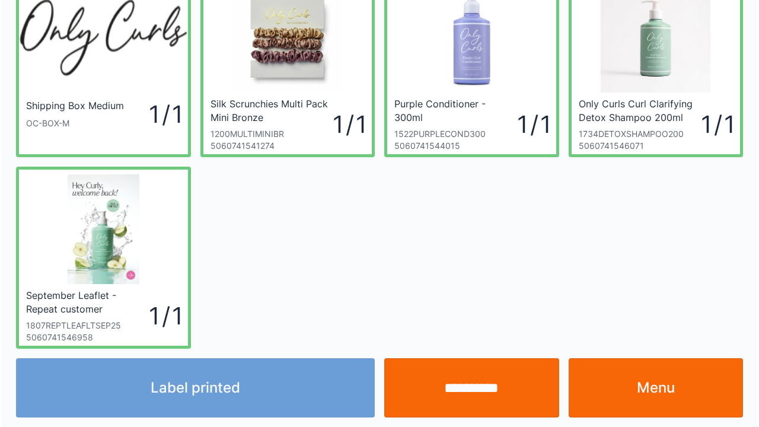
scroll to position [69, 0]
